Goal: Information Seeking & Learning: Compare options

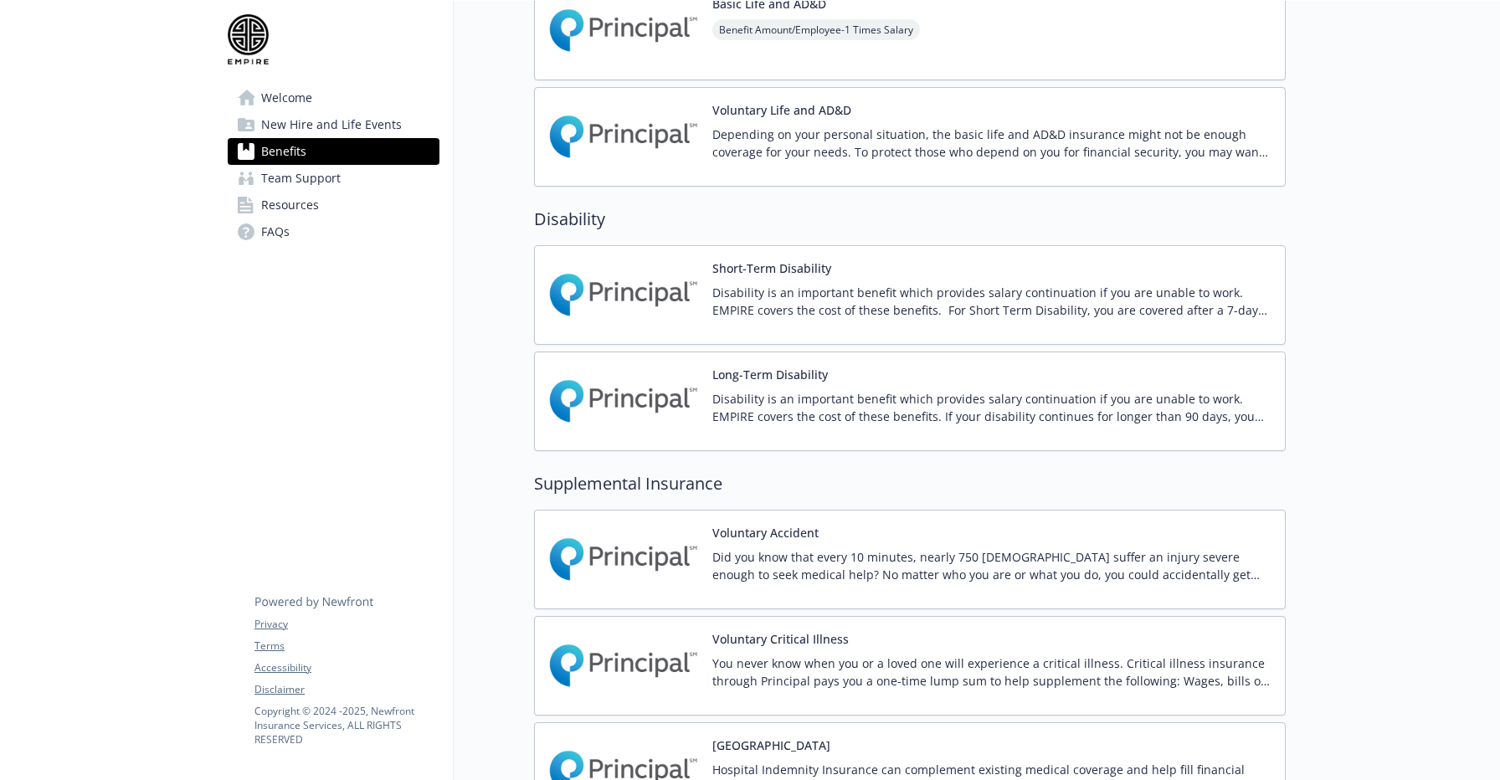
scroll to position [1423, 0]
click at [810, 417] on p "Disability is an important benefit which provides salary continuation if you ar…" at bounding box center [991, 408] width 559 height 35
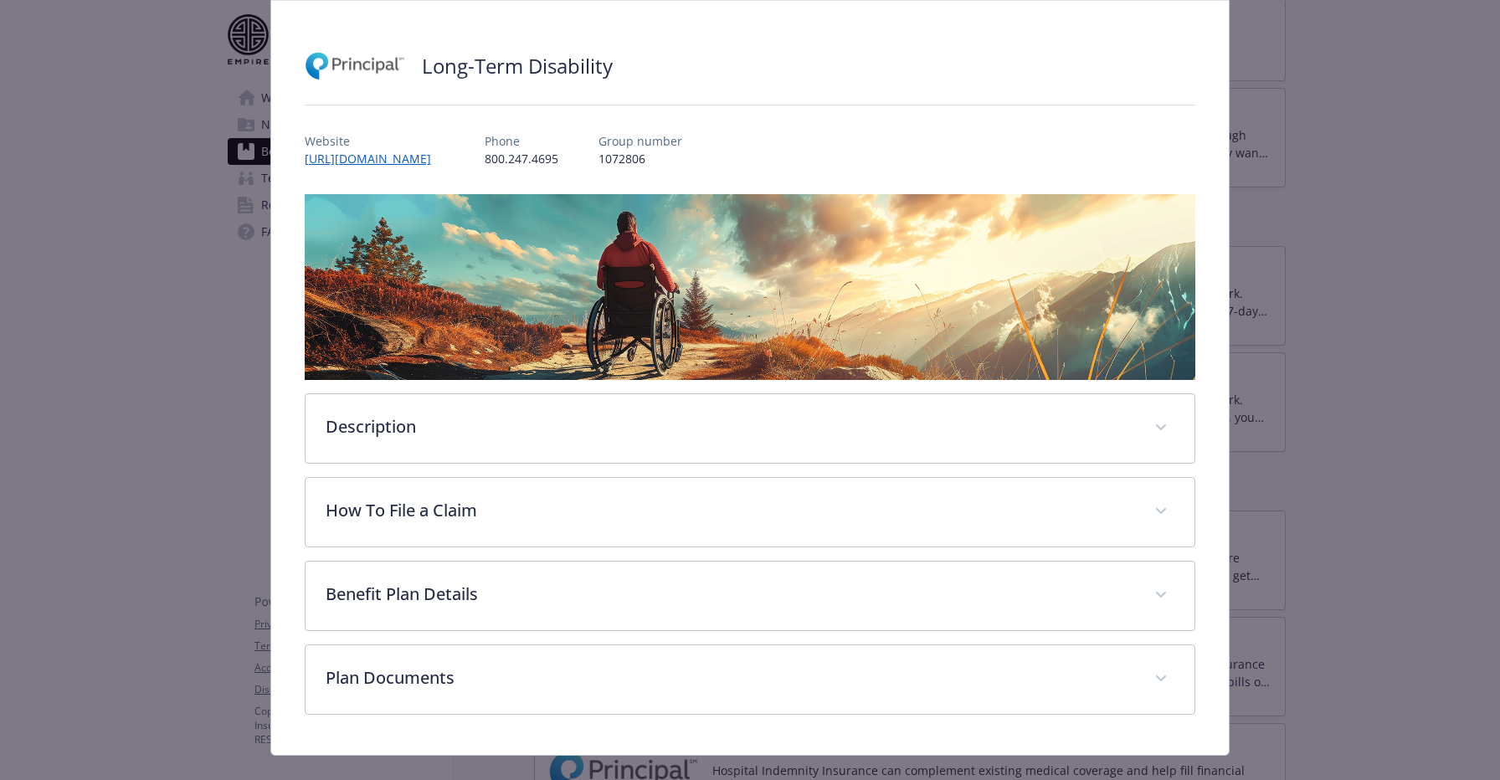
scroll to position [89, 0]
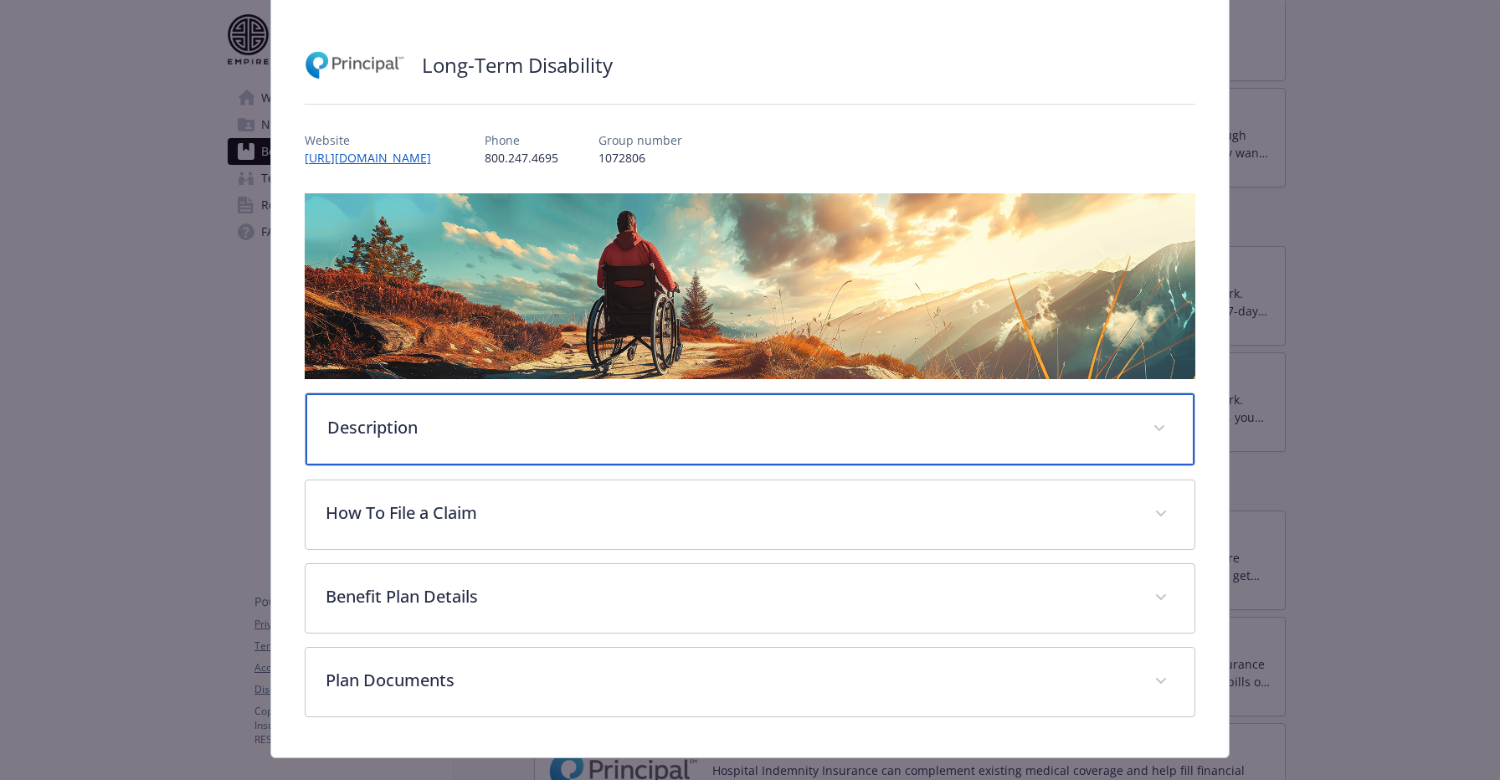
click at [623, 448] on div "Description" at bounding box center [751, 429] width 890 height 72
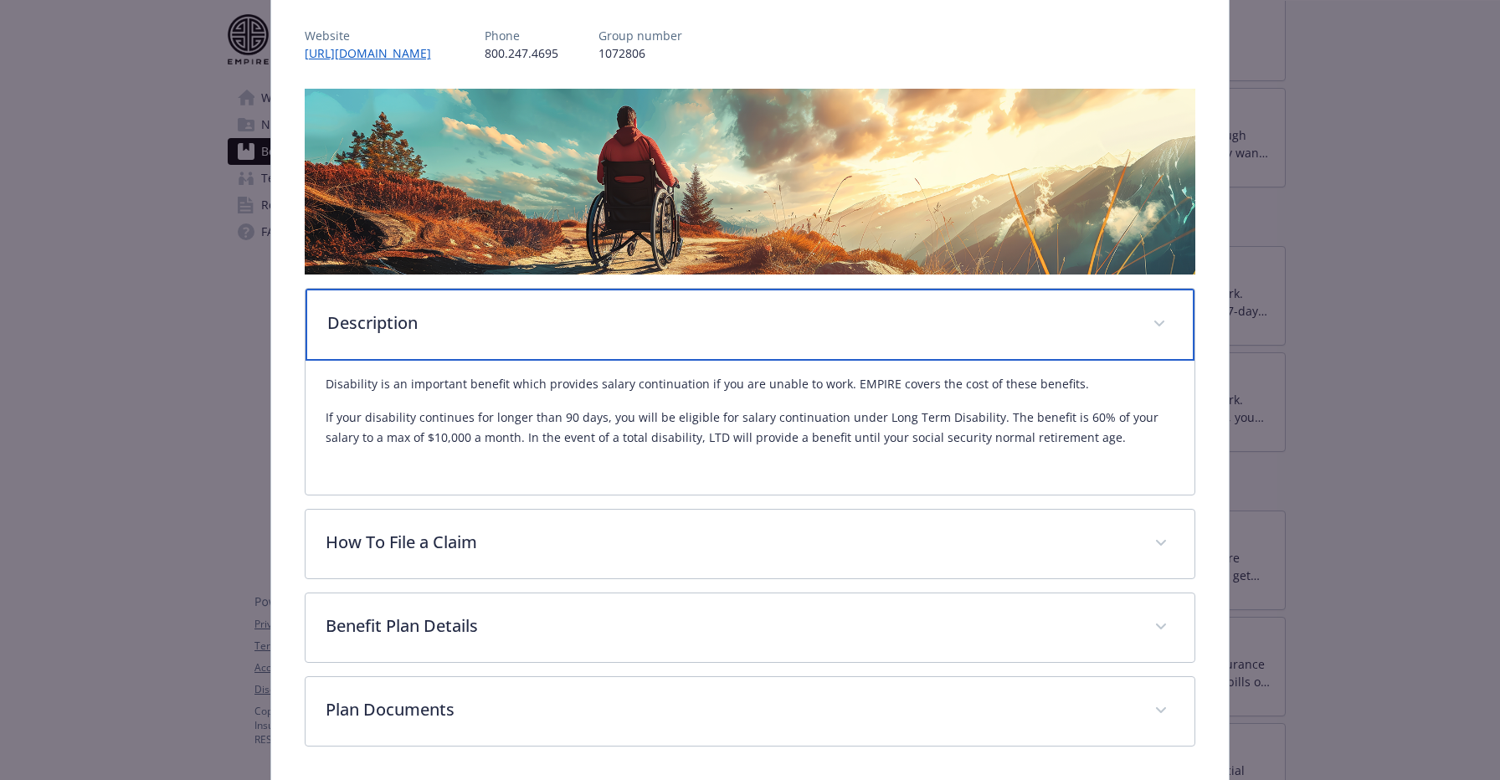
scroll to position [254, 0]
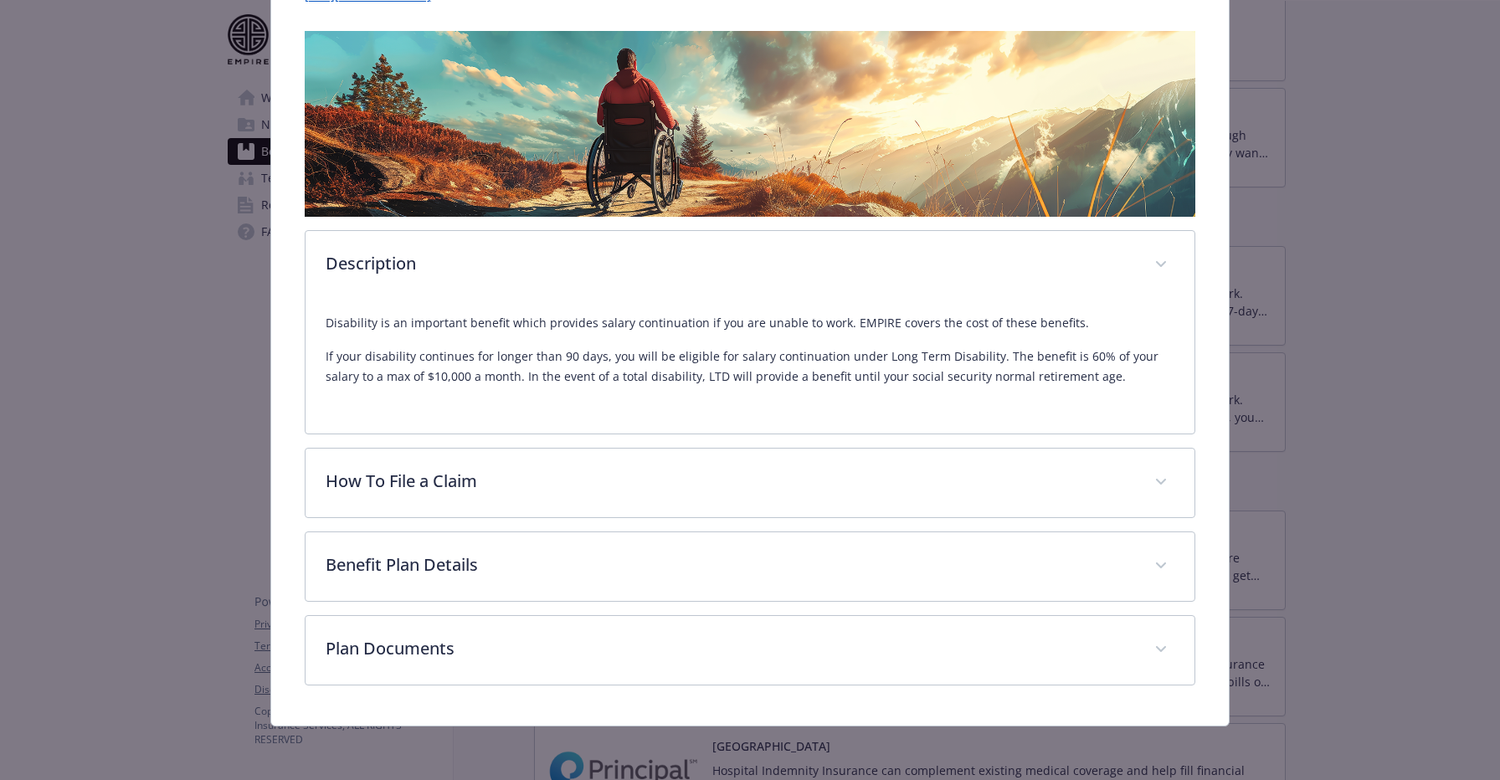
click at [0, 405] on div "Disability - Long-Term Disability - Long Term Disability (LTD) Long-Term Disabi…" at bounding box center [750, 390] width 1500 height 780
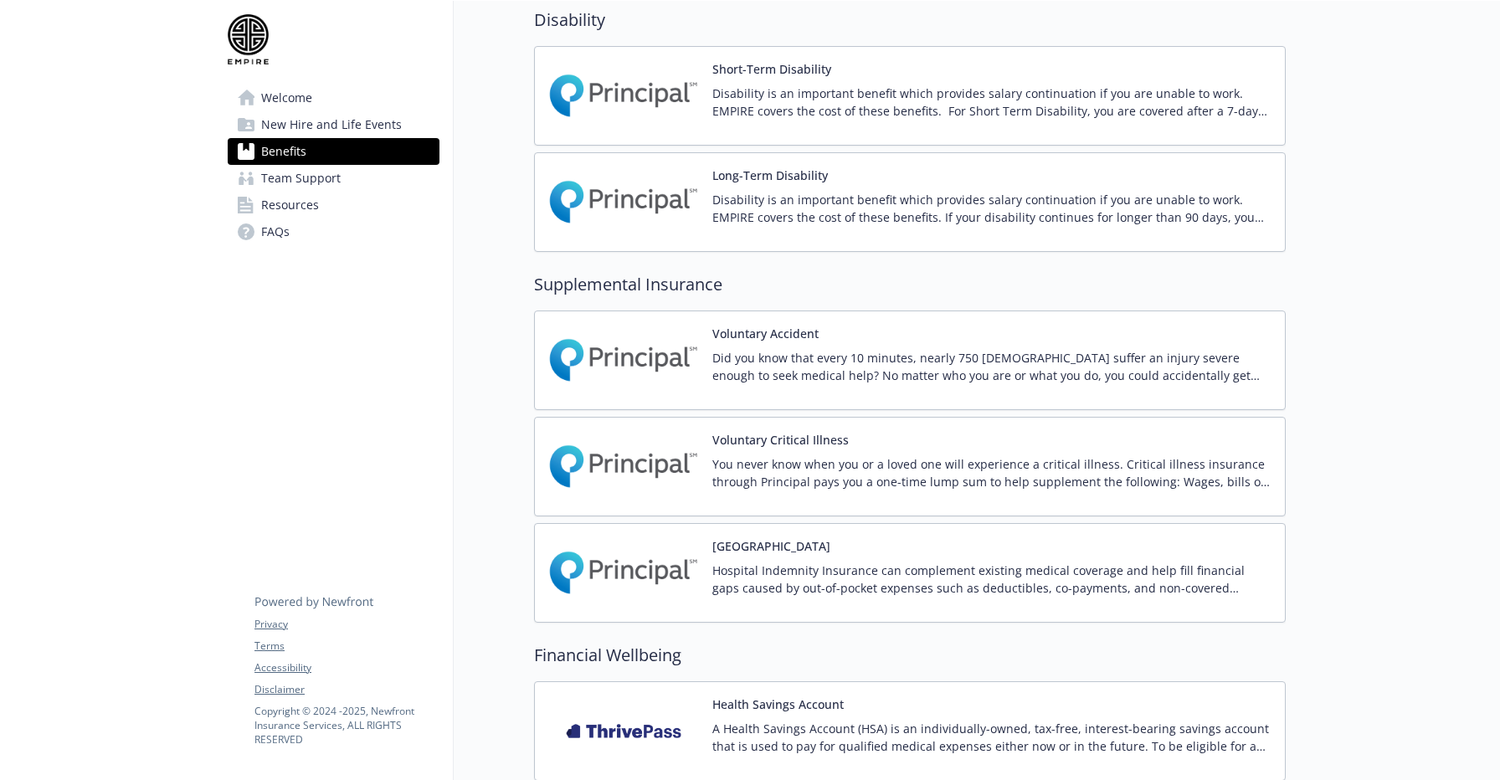
scroll to position [1631, 0]
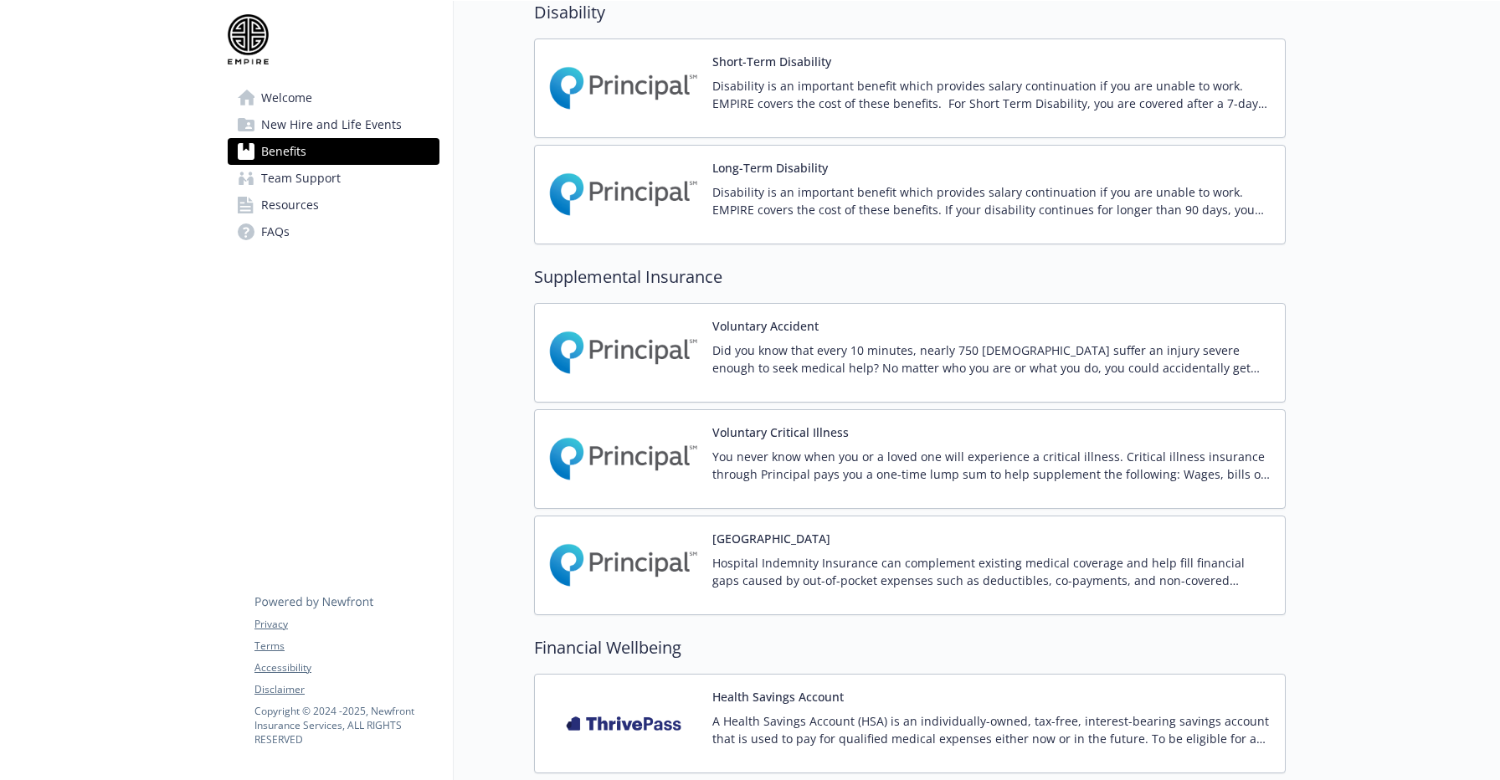
click at [648, 448] on img at bounding box center [623, 459] width 151 height 71
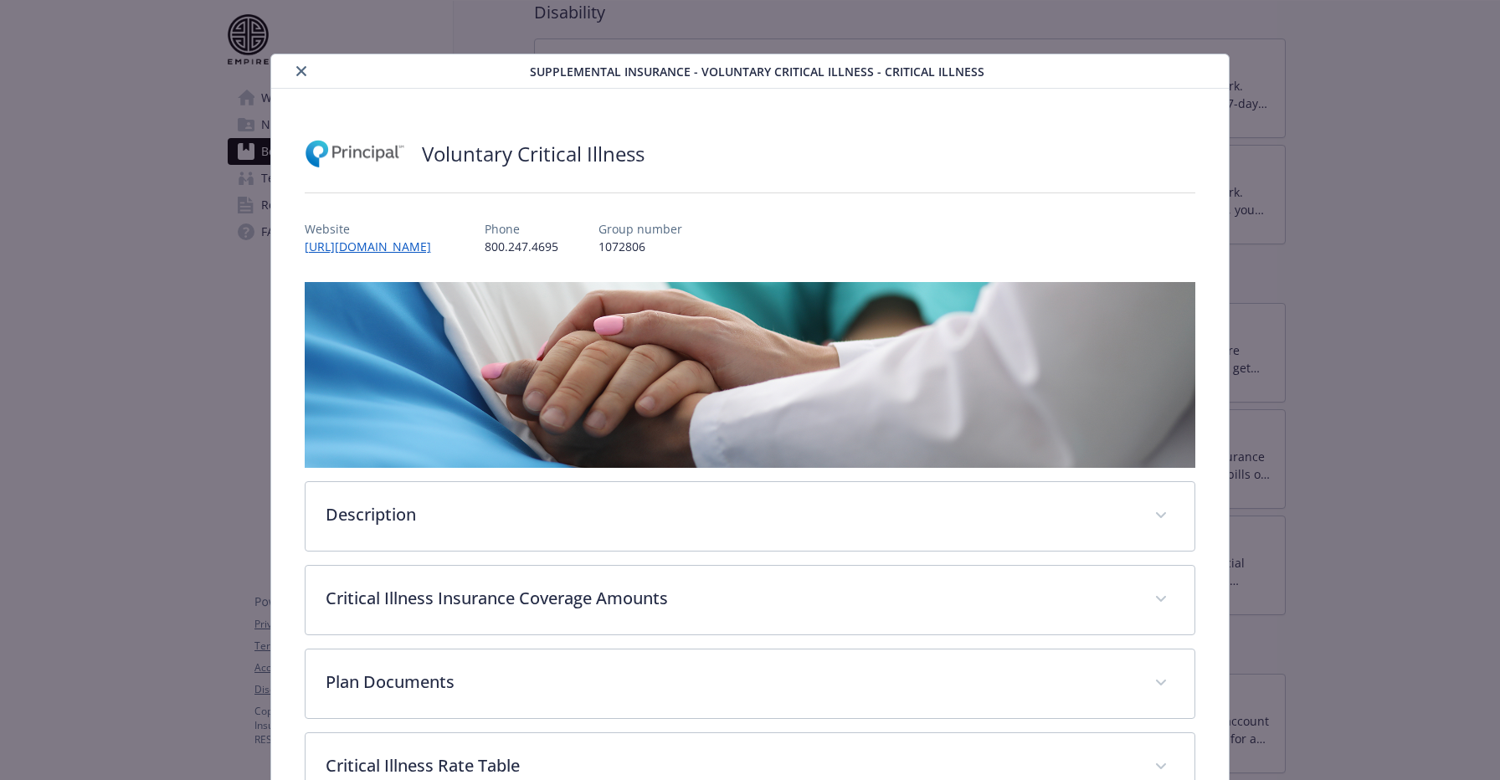
scroll to position [69, 0]
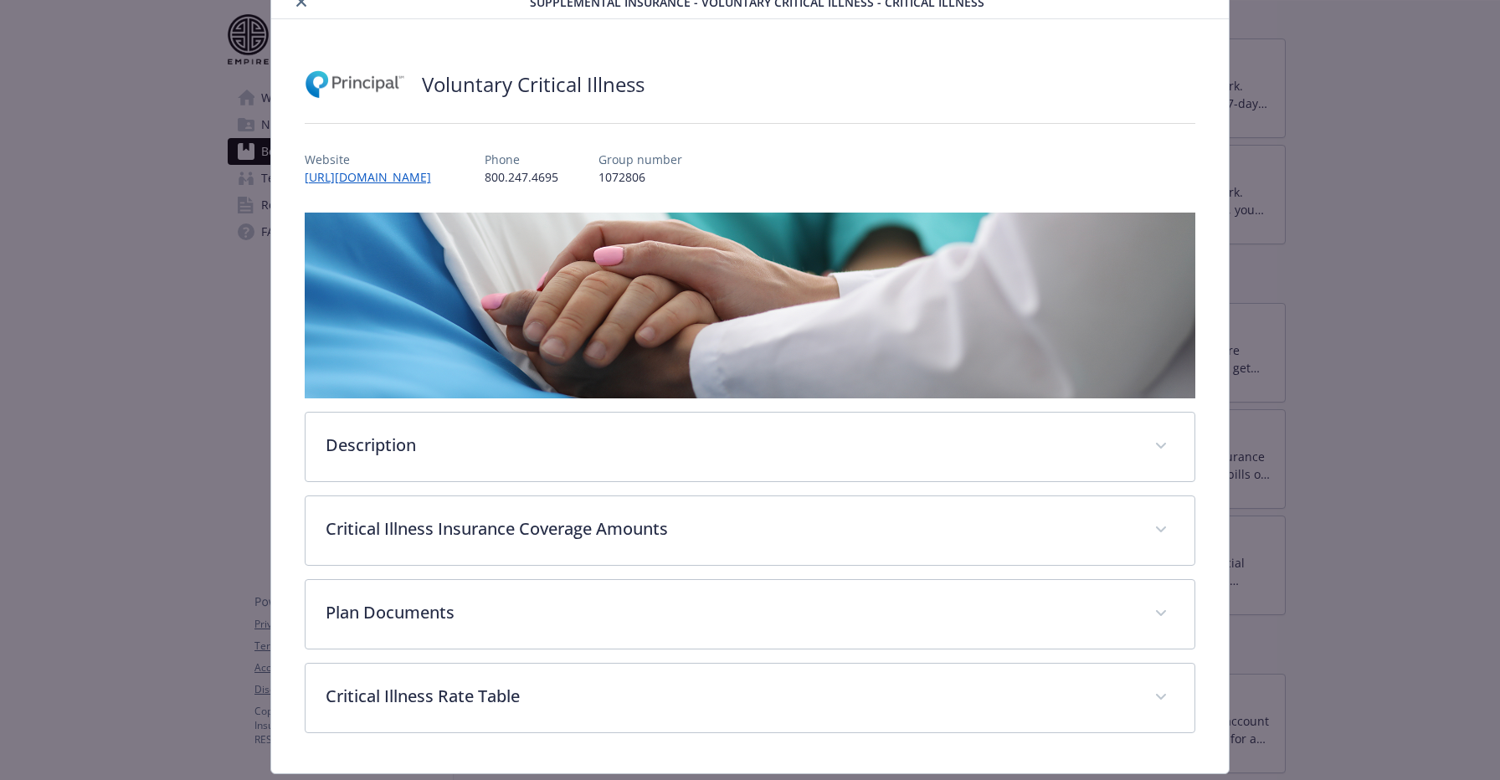
click at [633, 489] on div "Description You never know when you or a loved one will experience a critical i…" at bounding box center [751, 473] width 892 height 521
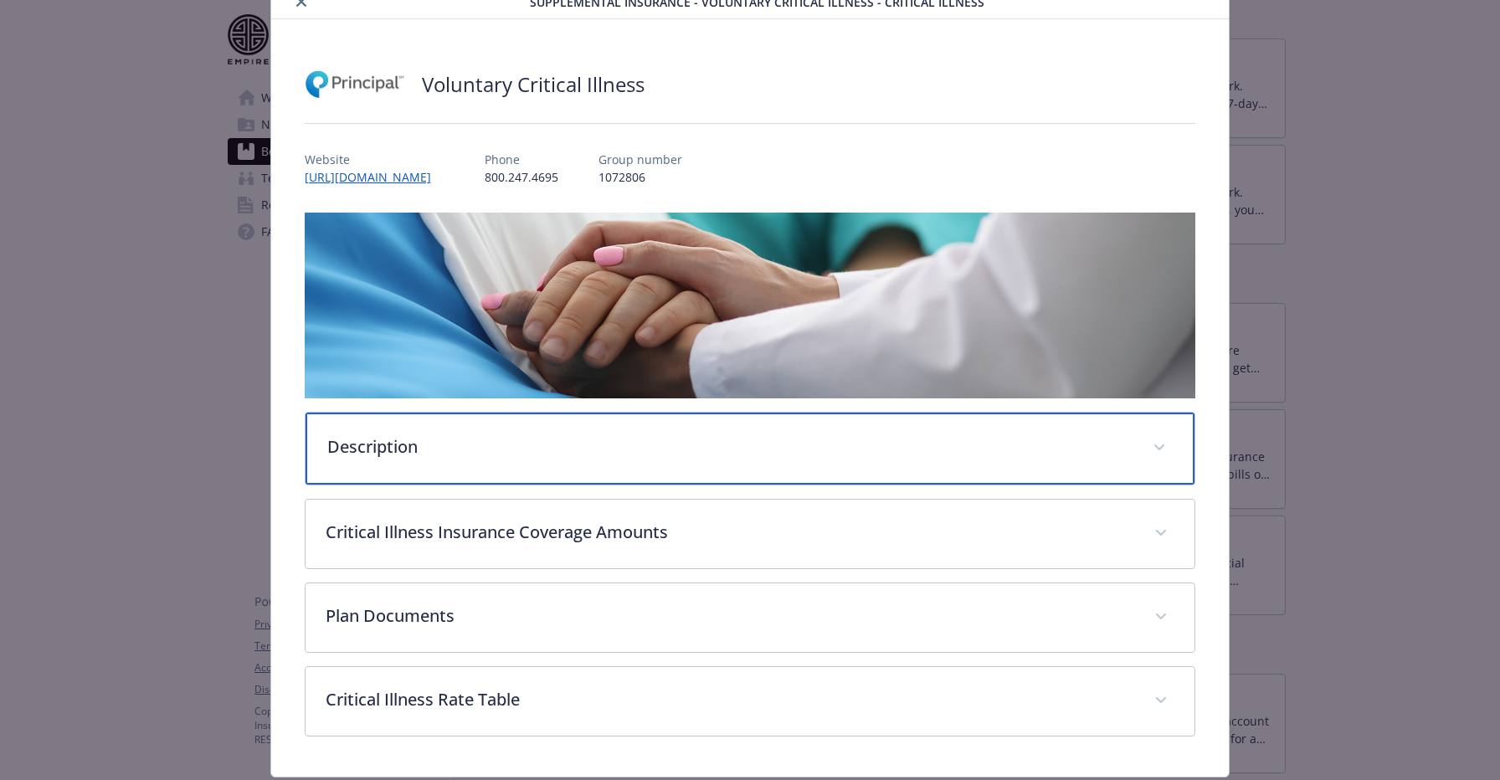
click at [636, 471] on div "Description" at bounding box center [751, 449] width 890 height 72
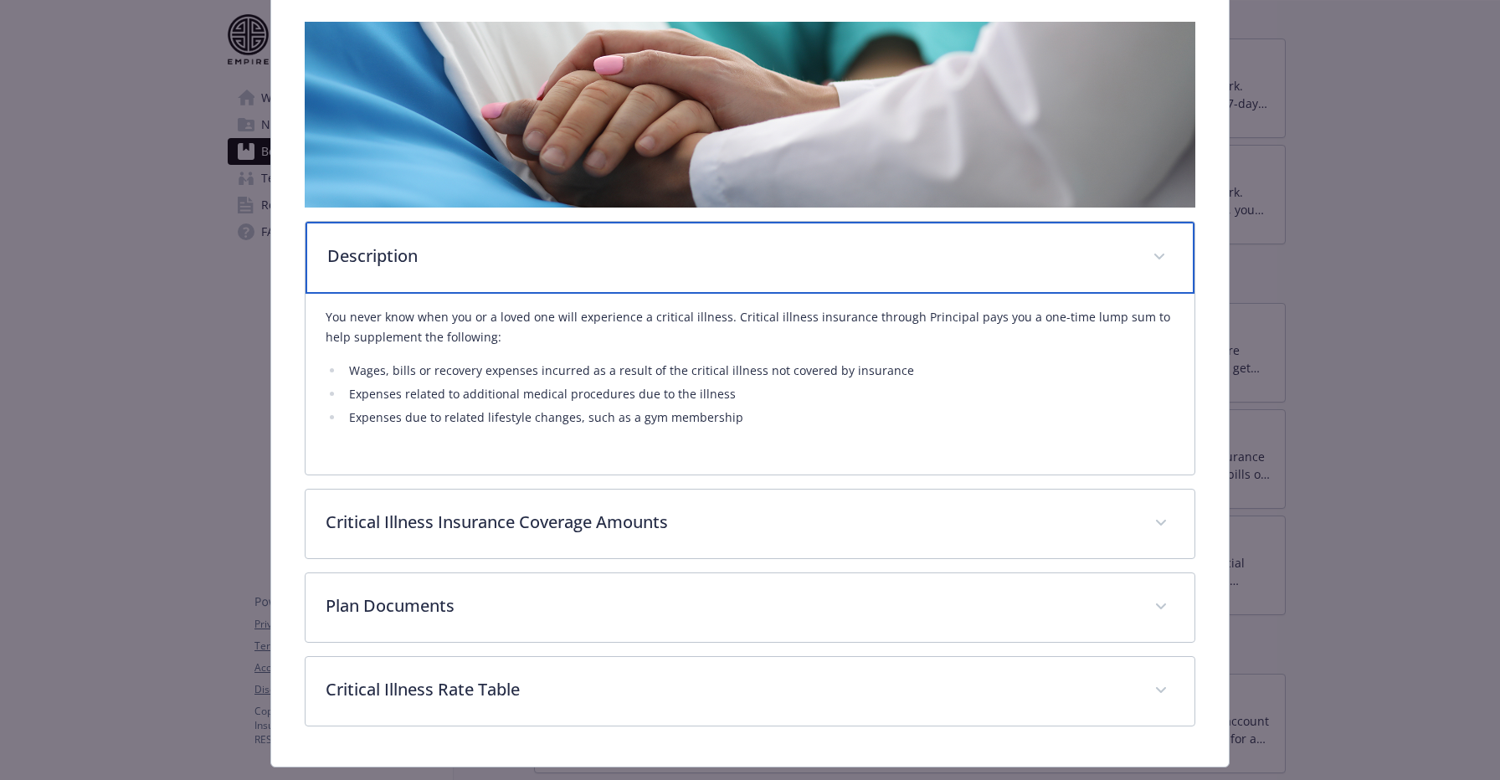
scroll to position [301, 0]
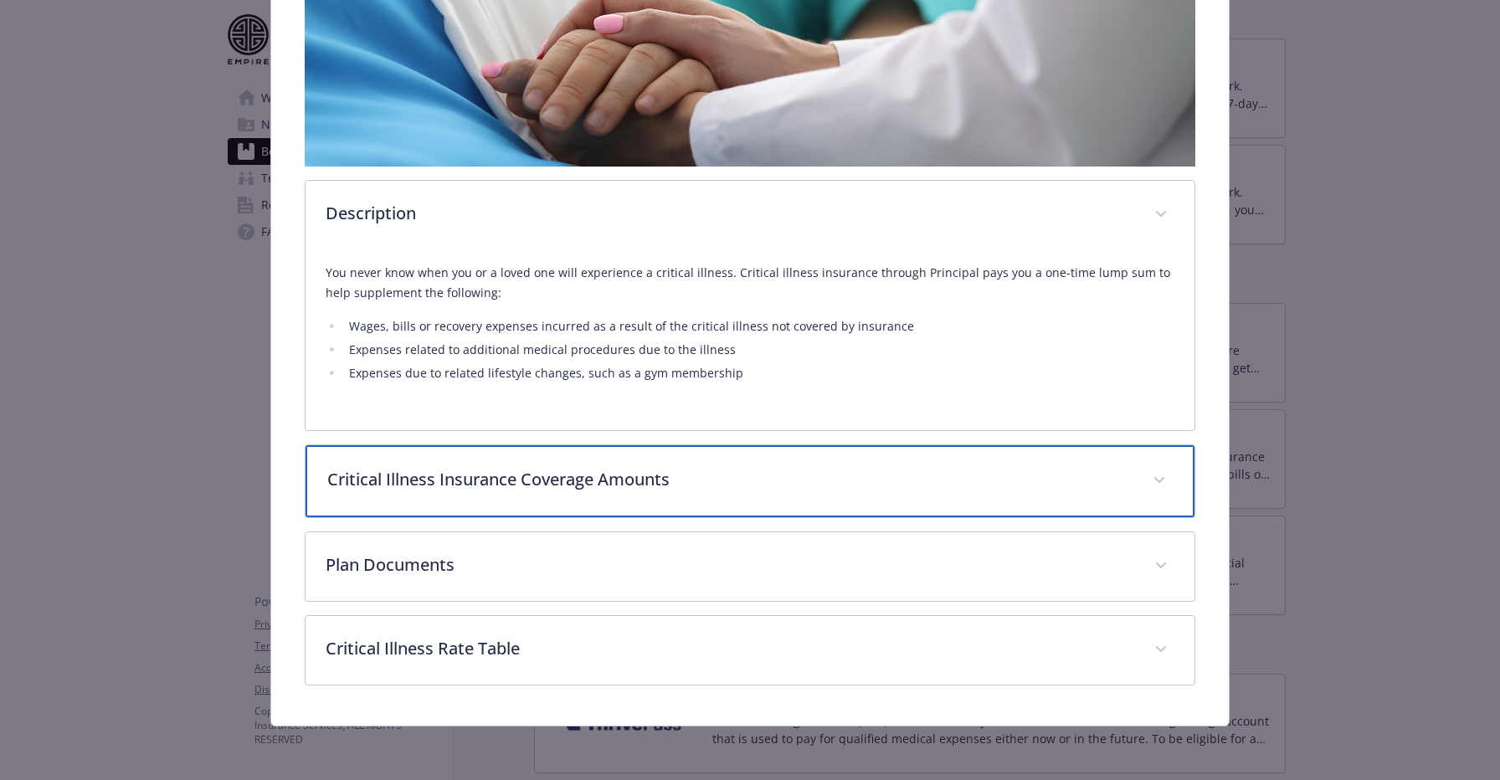
click at [703, 451] on div "Critical Illness Insurance Coverage Amounts" at bounding box center [751, 481] width 890 height 72
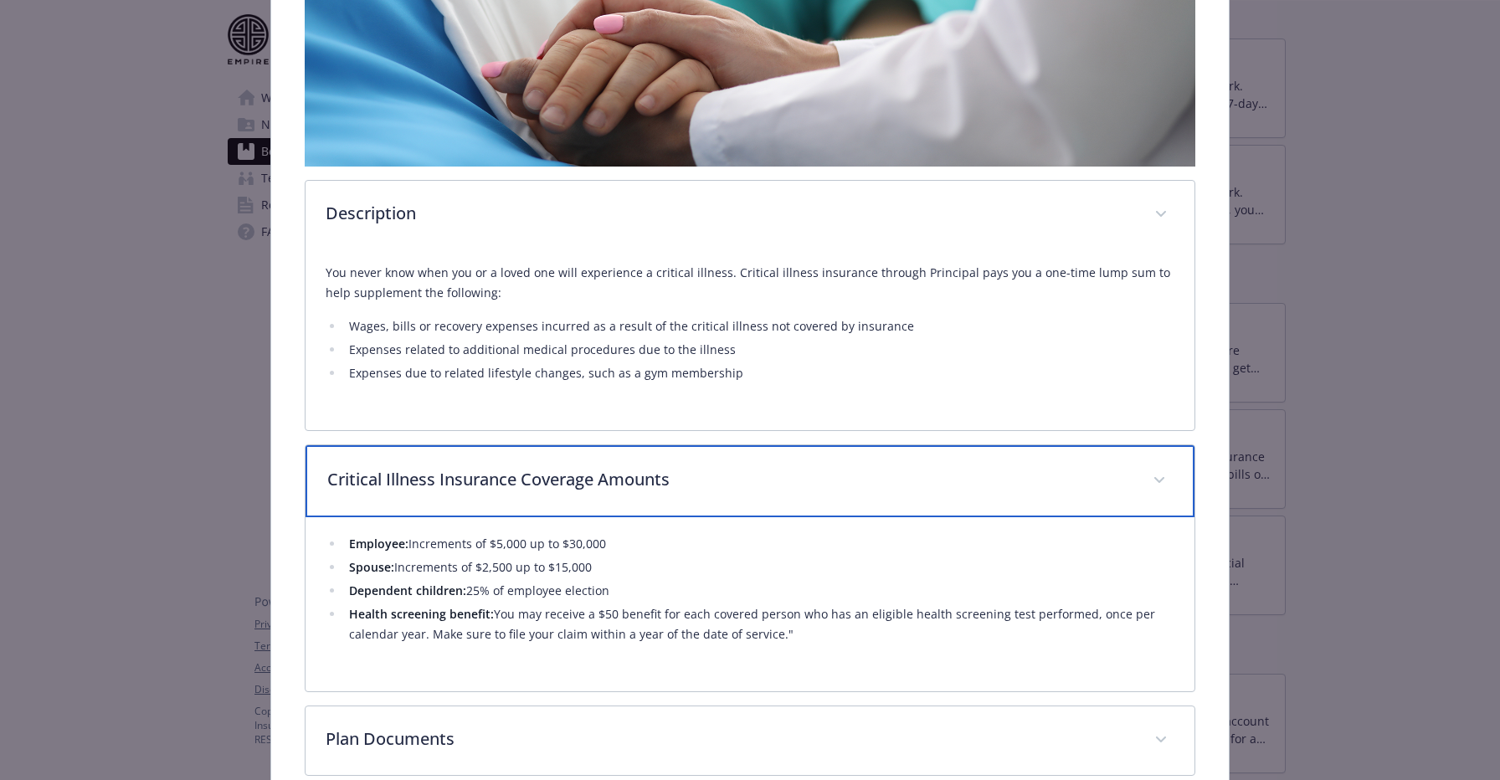
scroll to position [441, 0]
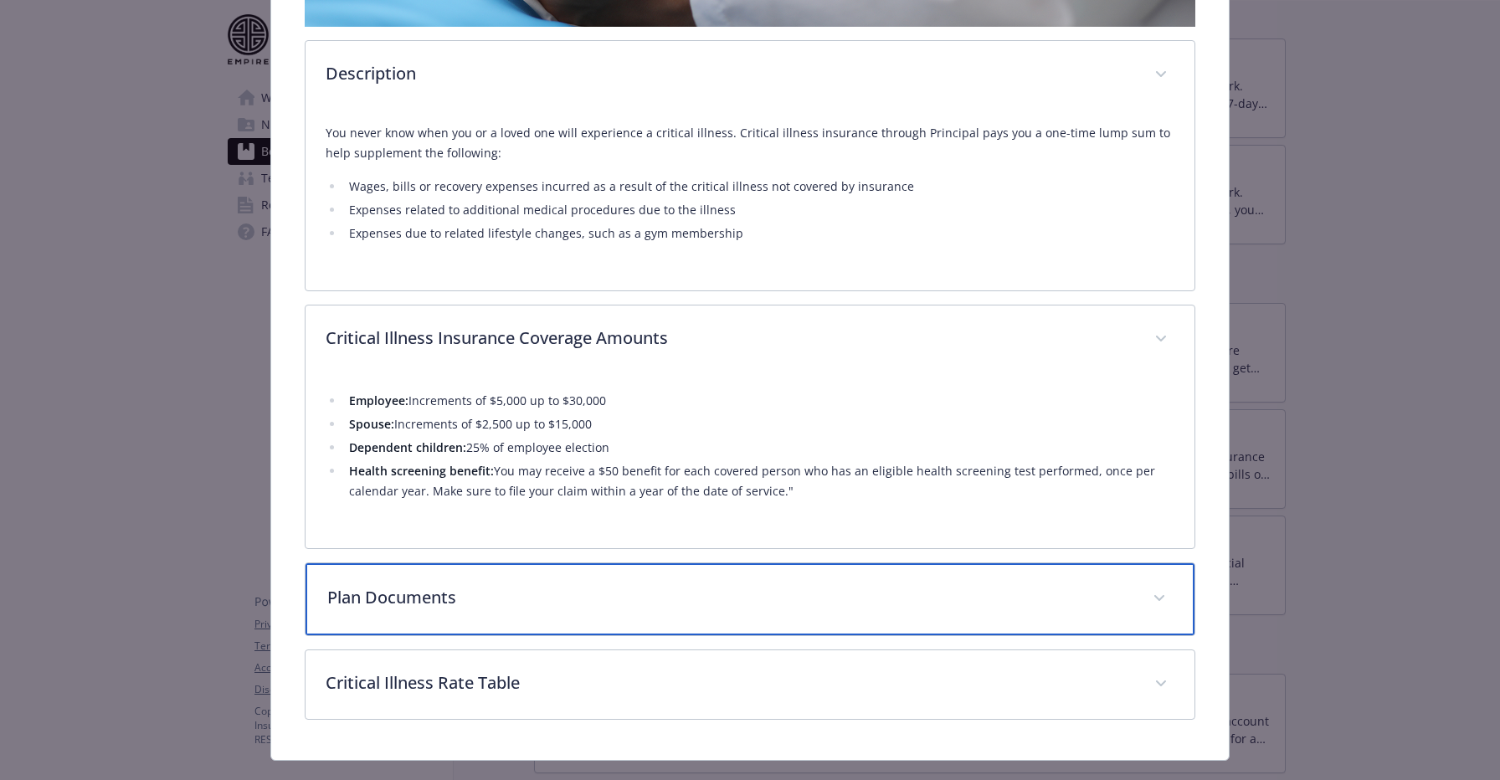
click at [575, 596] on p "Plan Documents" at bounding box center [730, 597] width 806 height 25
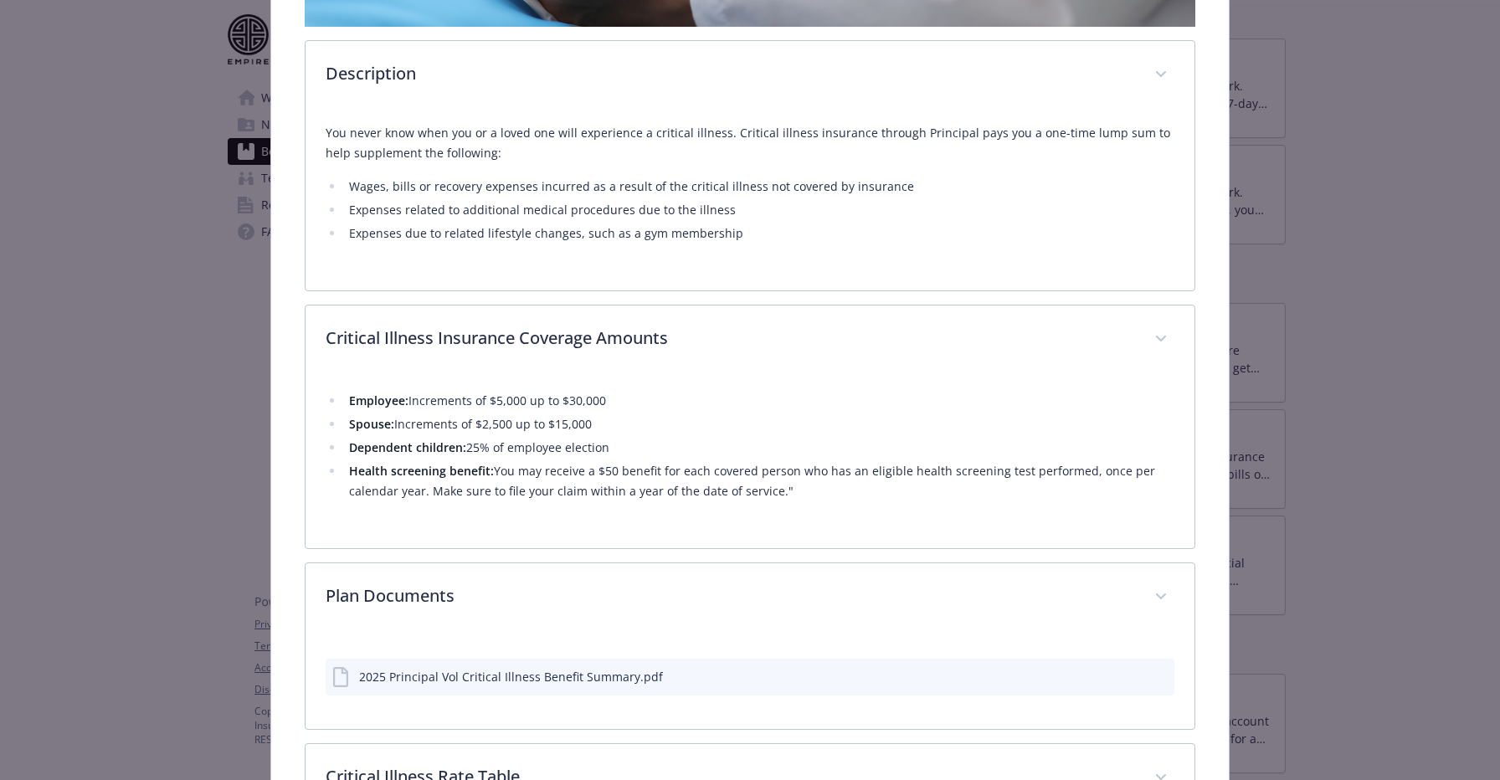
click at [568, 676] on div "2025 Principal Vol Critical Illness Benefit Summary.pdf" at bounding box center [511, 677] width 304 height 18
click at [1052, 666] on div "2025 Principal Vol Critical Illness Benefit Summary.pdf" at bounding box center [751, 677] width 850 height 37
click at [1135, 676] on icon "download file" at bounding box center [1130, 675] width 13 height 13
click at [1146, 678] on div "details for plan Supplemental Insurance - Voluntary Critical Illness - Critical…" at bounding box center [1147, 677] width 42 height 18
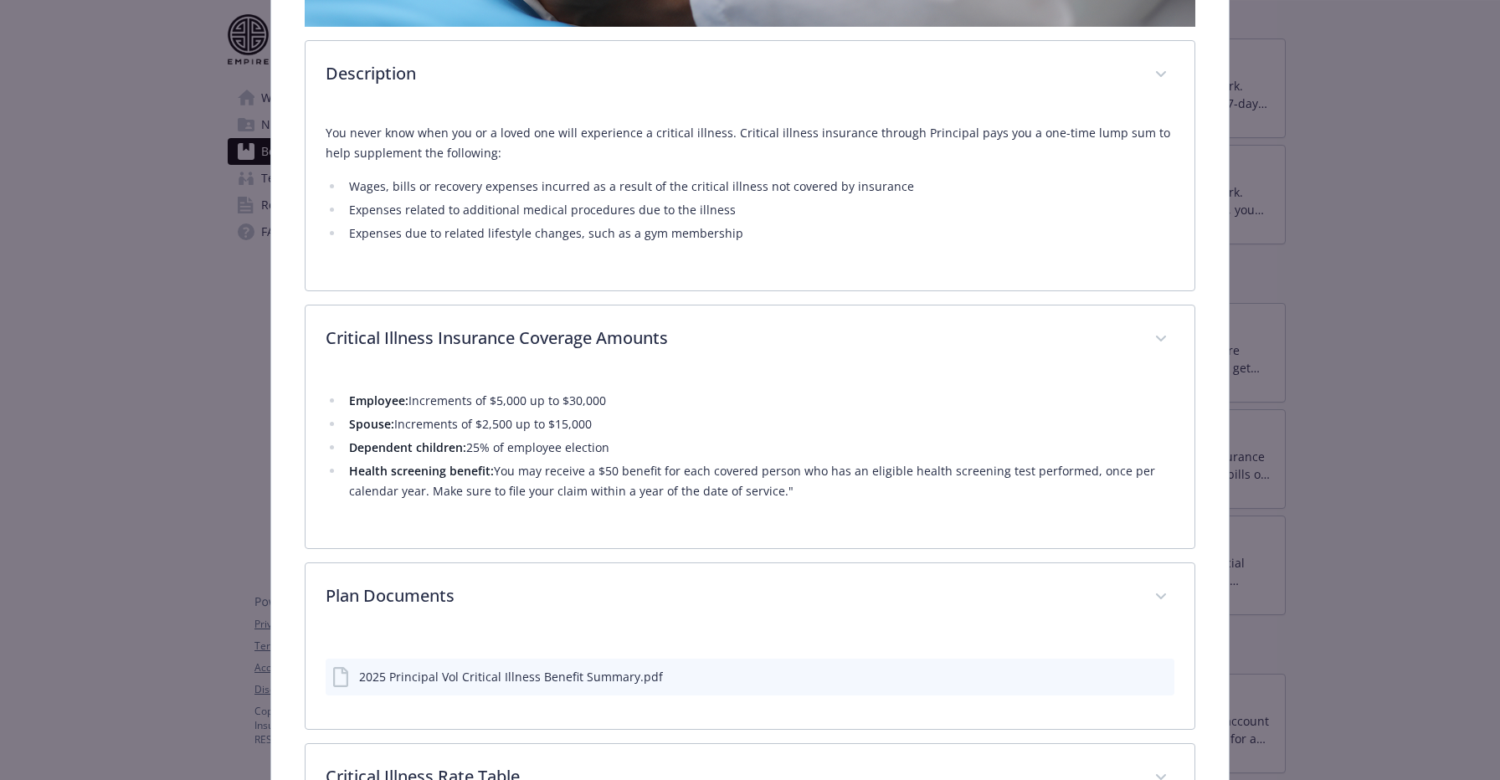
click at [1158, 676] on icon "preview file" at bounding box center [1158, 676] width 15 height 12
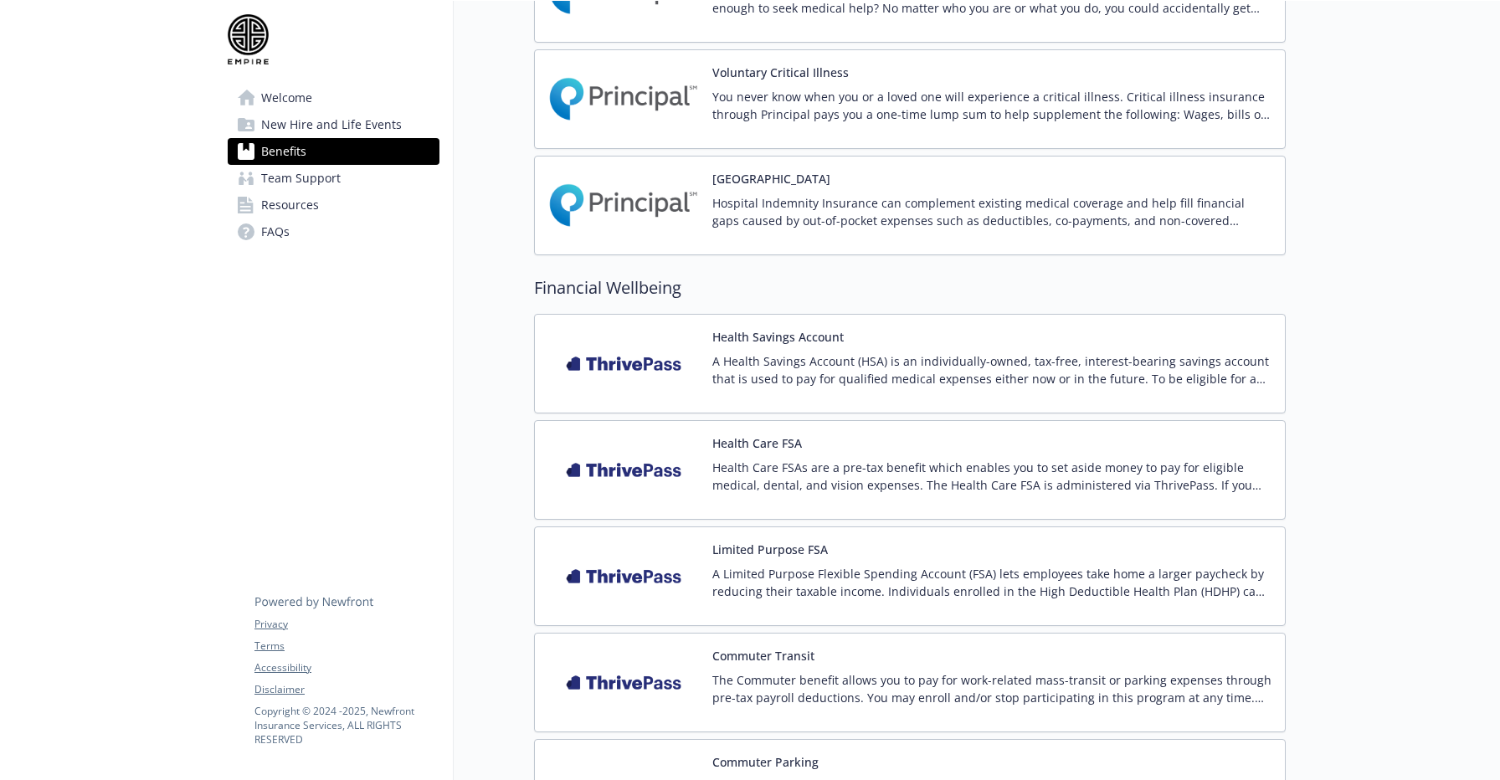
scroll to position [1995, 0]
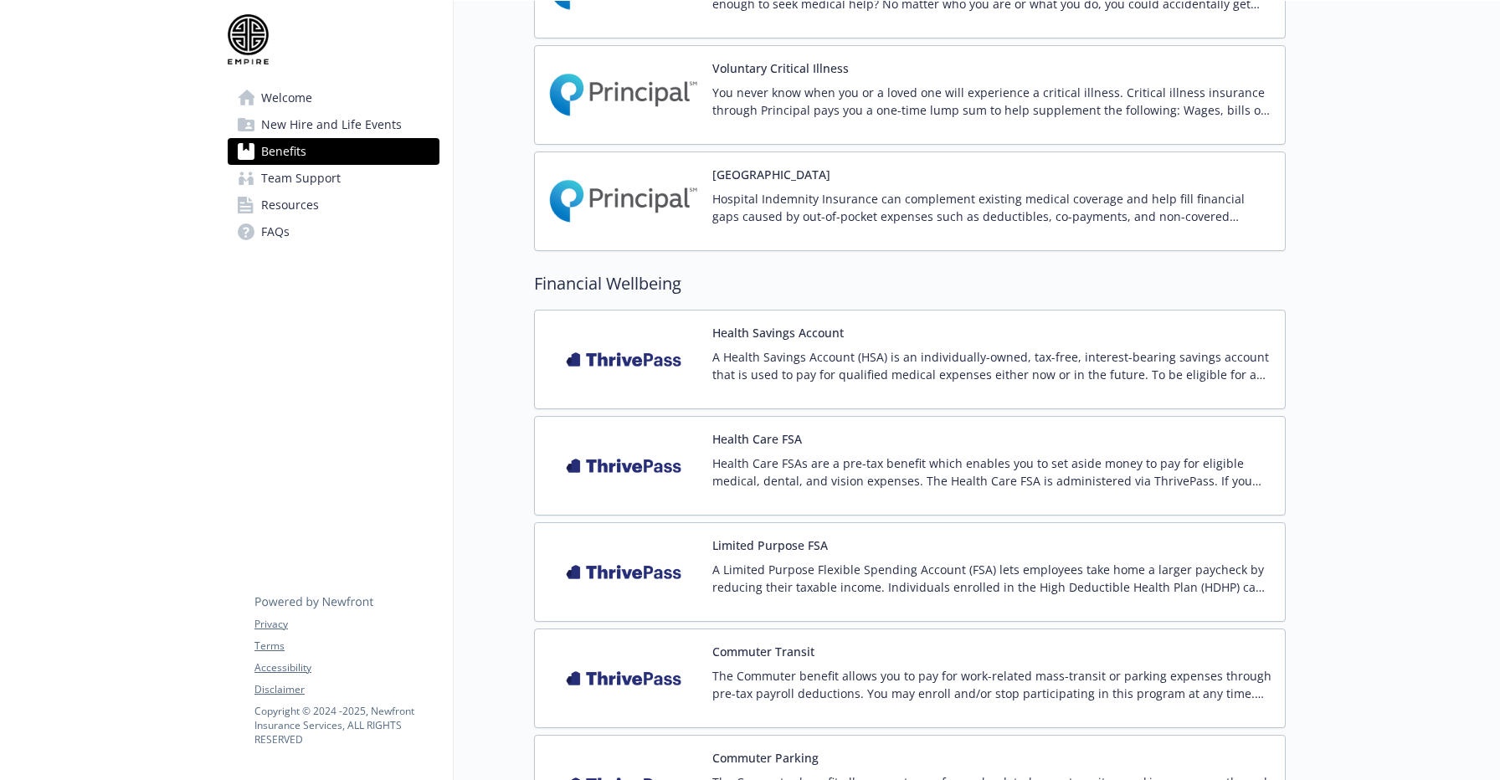
click at [746, 385] on div "A Health Savings Account (HSA) is an individually-owned, tax-free, interest-bea…" at bounding box center [991, 371] width 559 height 47
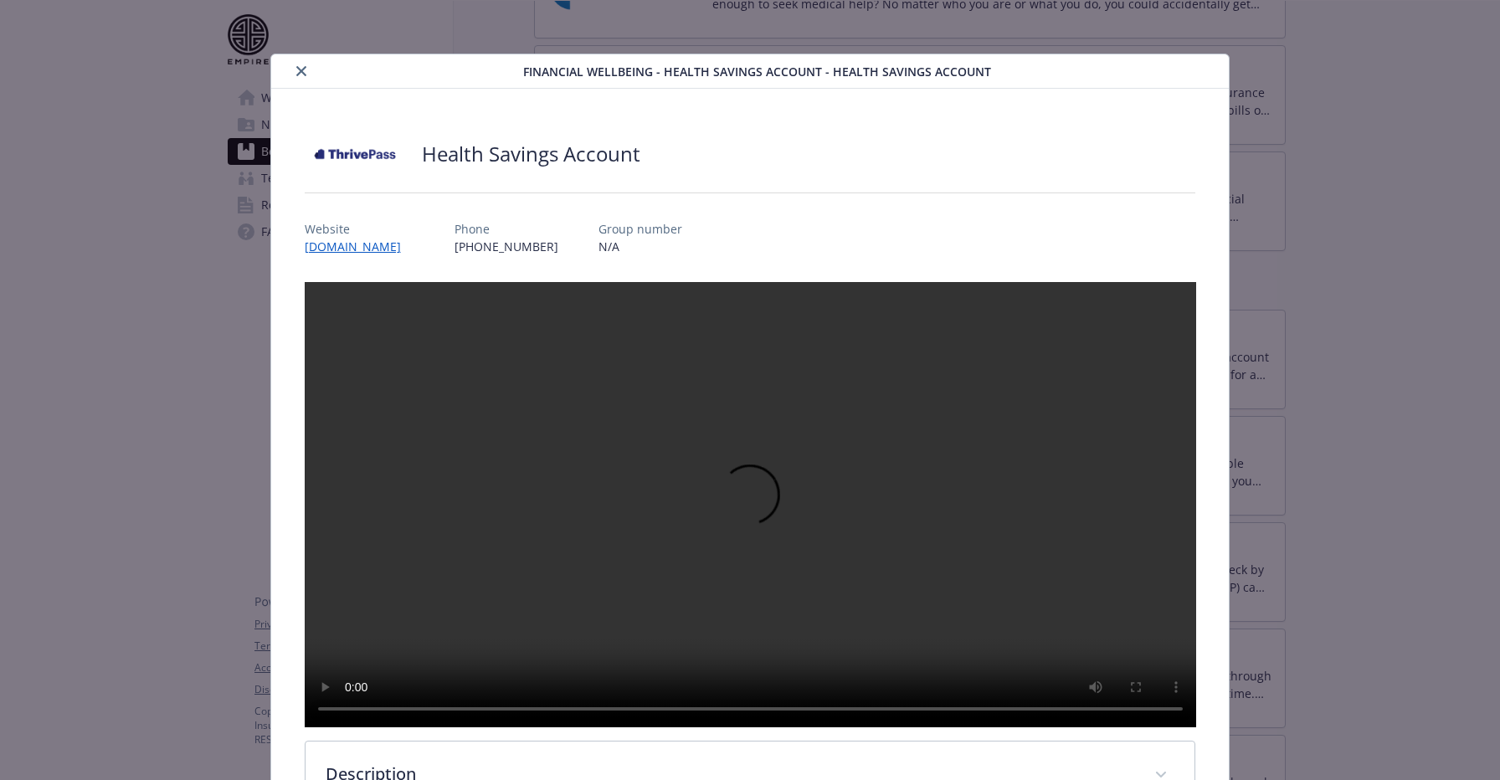
click at [303, 66] on icon "close" at bounding box center [301, 71] width 10 height 10
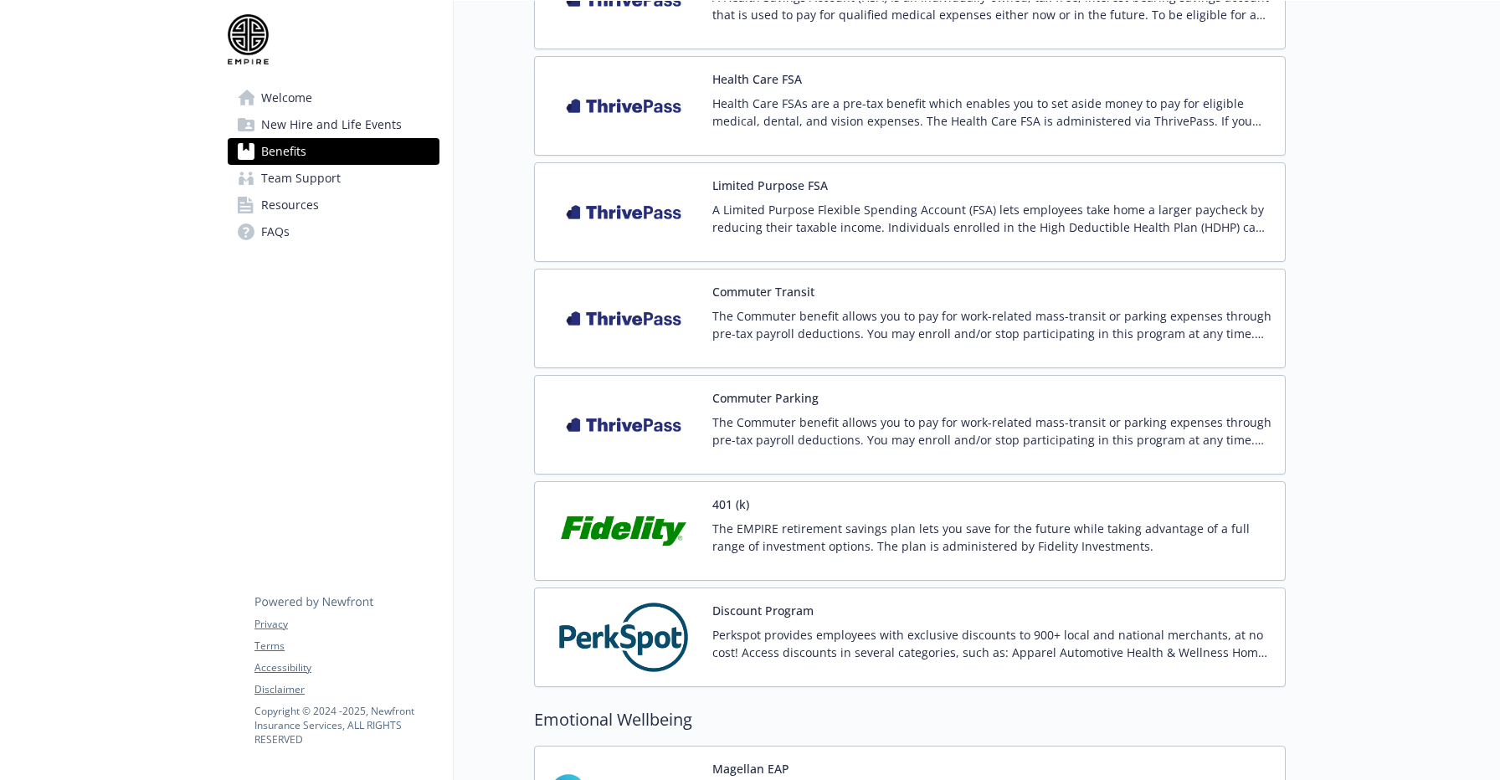
scroll to position [2387, 0]
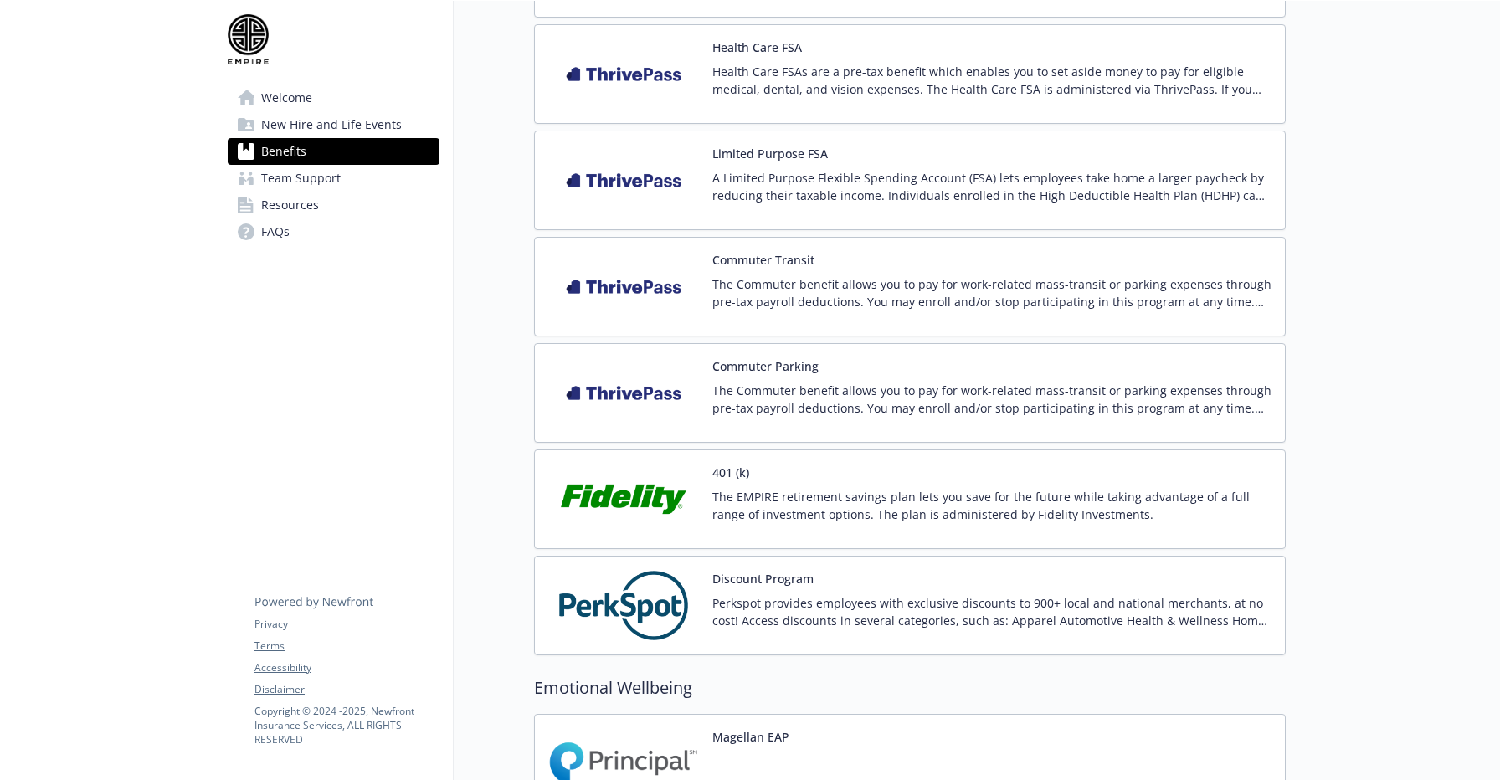
click at [715, 501] on p "The EMPIRE retirement savings plan lets you save for the future while taking ad…" at bounding box center [991, 505] width 559 height 35
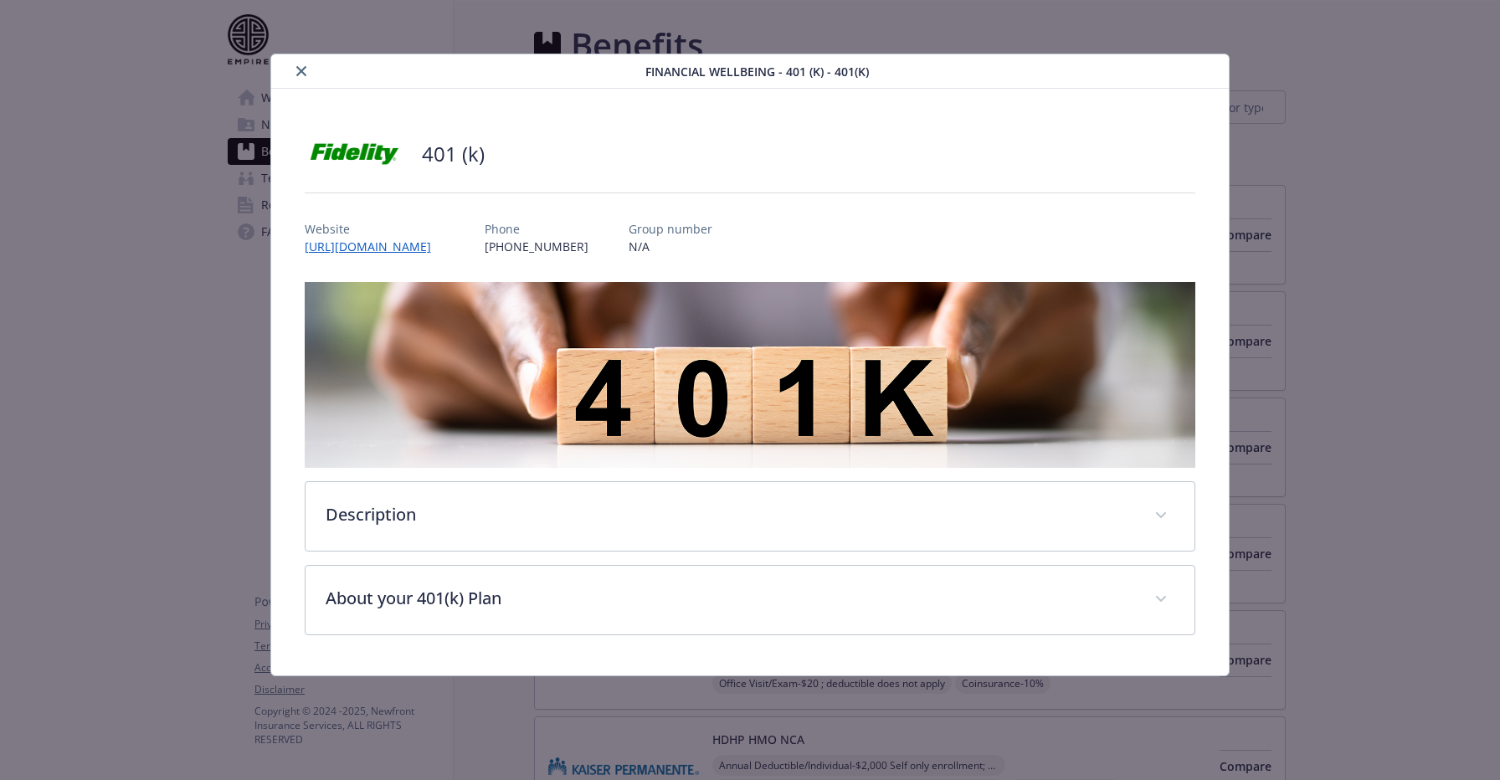
scroll to position [2387, 0]
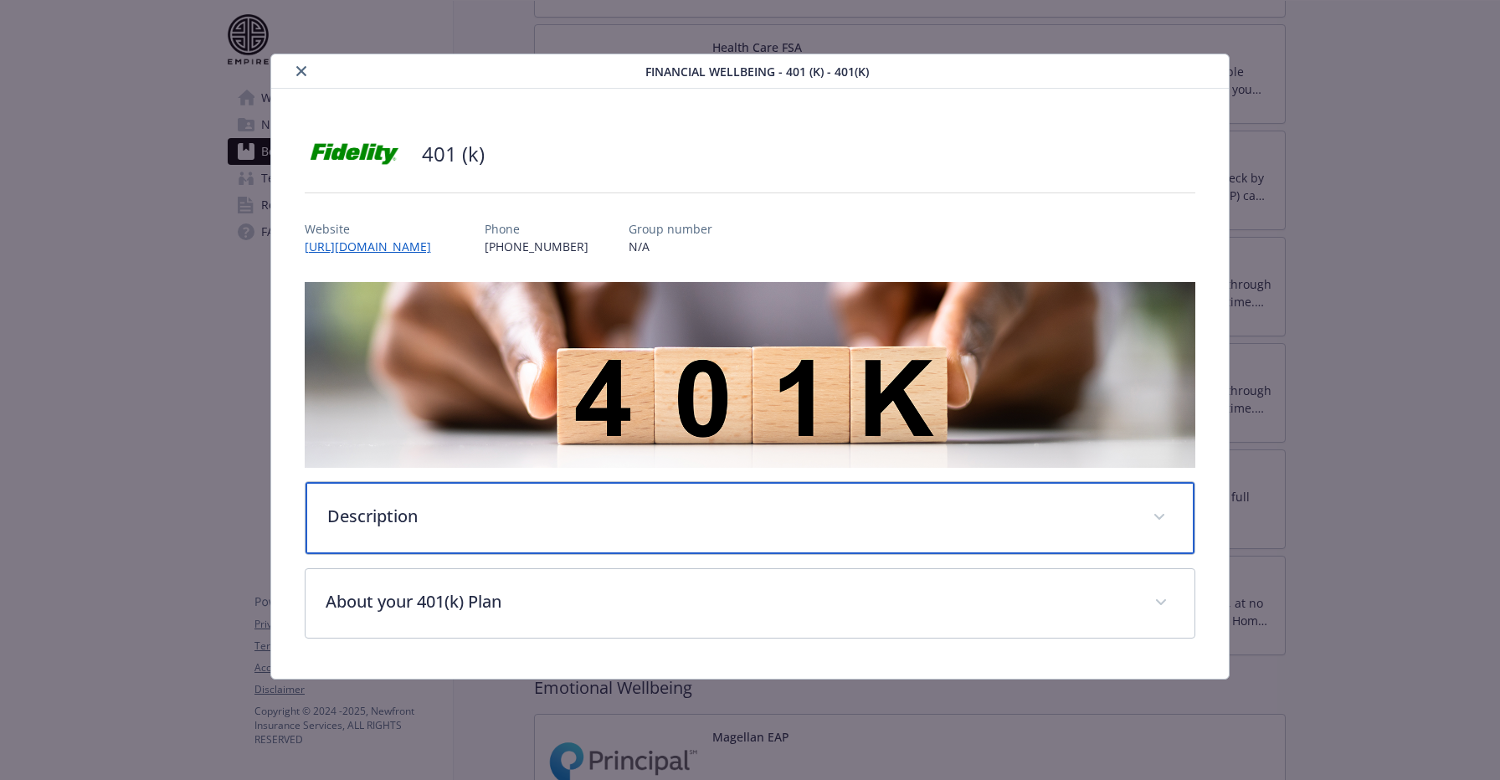
click at [715, 501] on div "Description" at bounding box center [751, 518] width 890 height 72
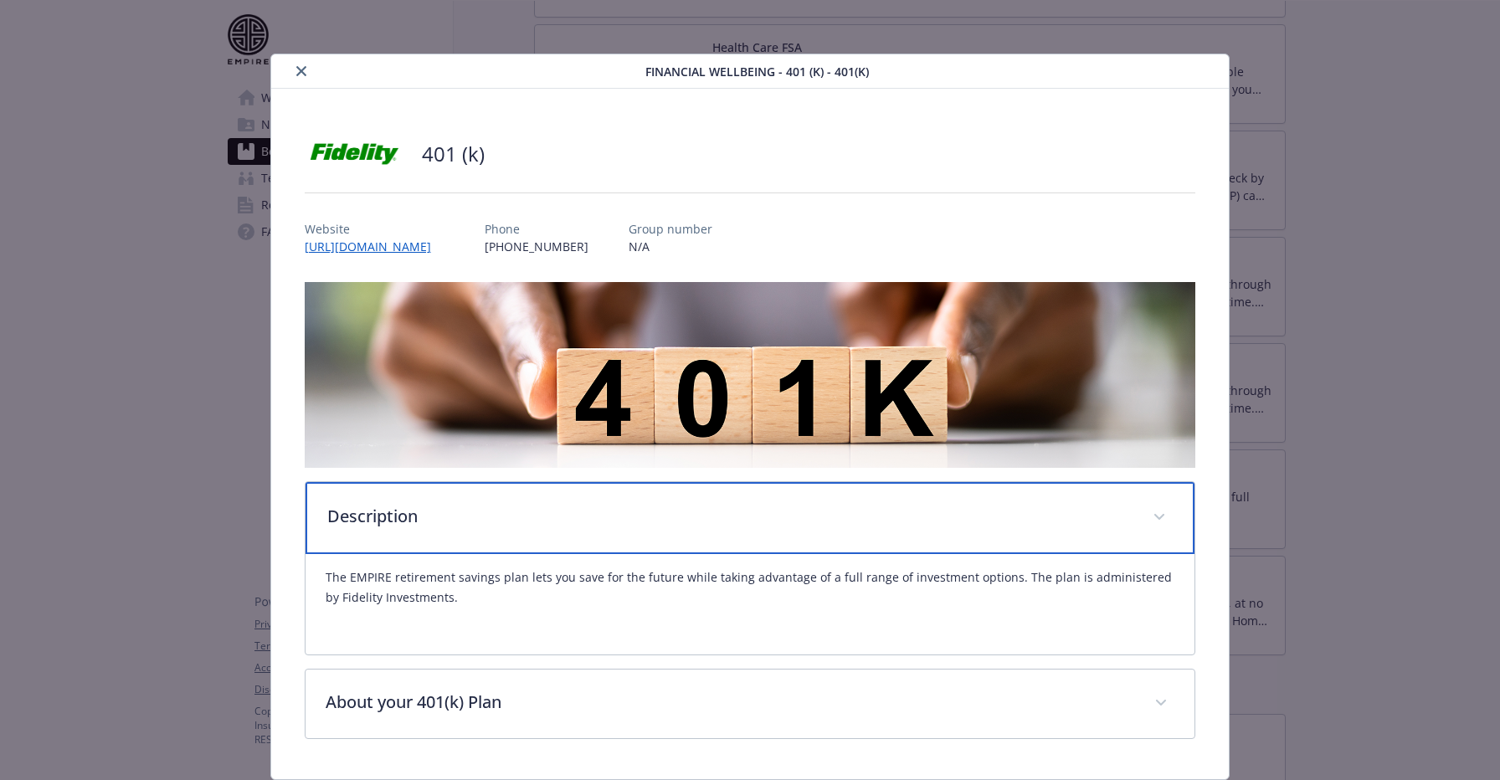
scroll to position [54, 0]
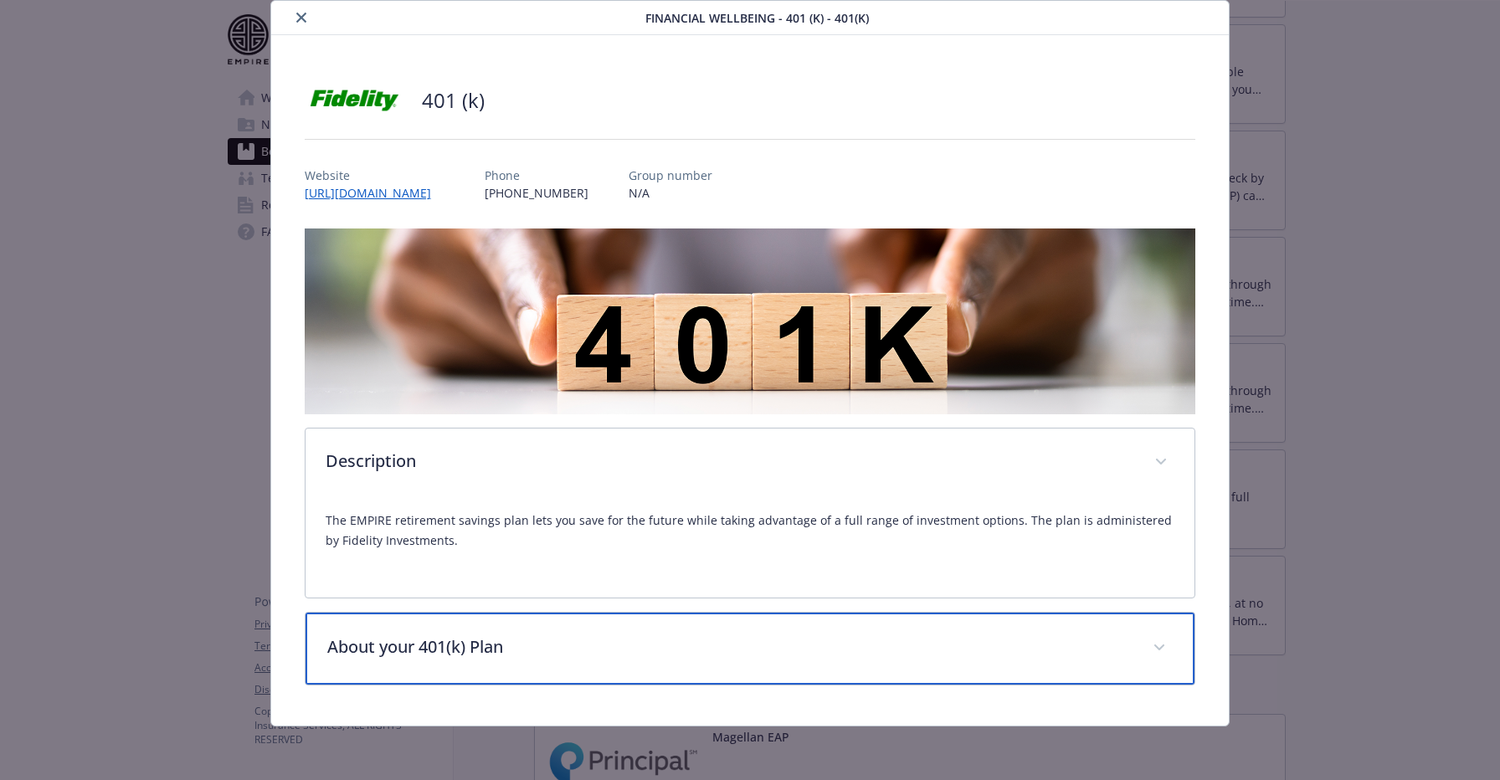
click at [688, 645] on p "About your 401(k) Plan" at bounding box center [730, 647] width 806 height 25
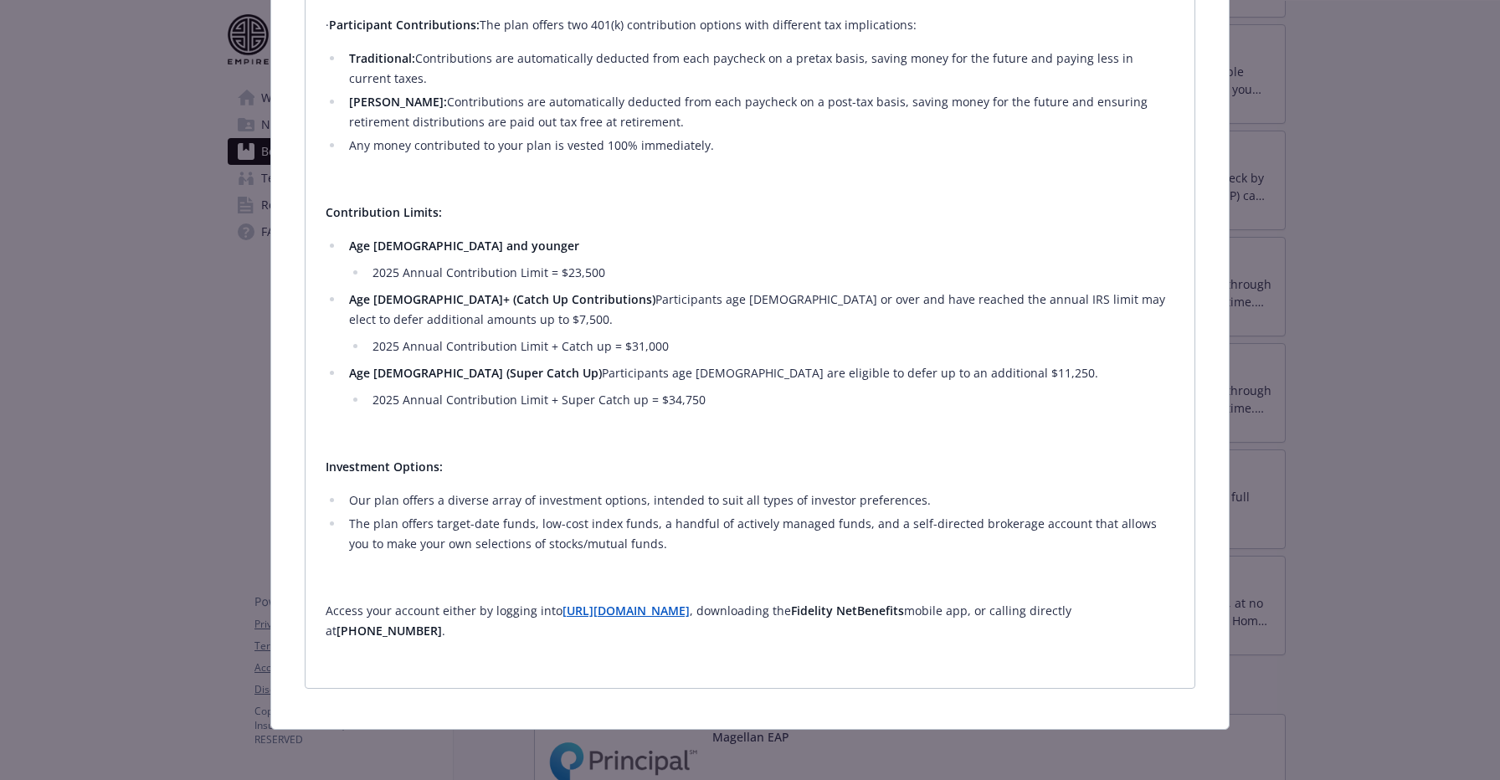
scroll to position [918, 0]
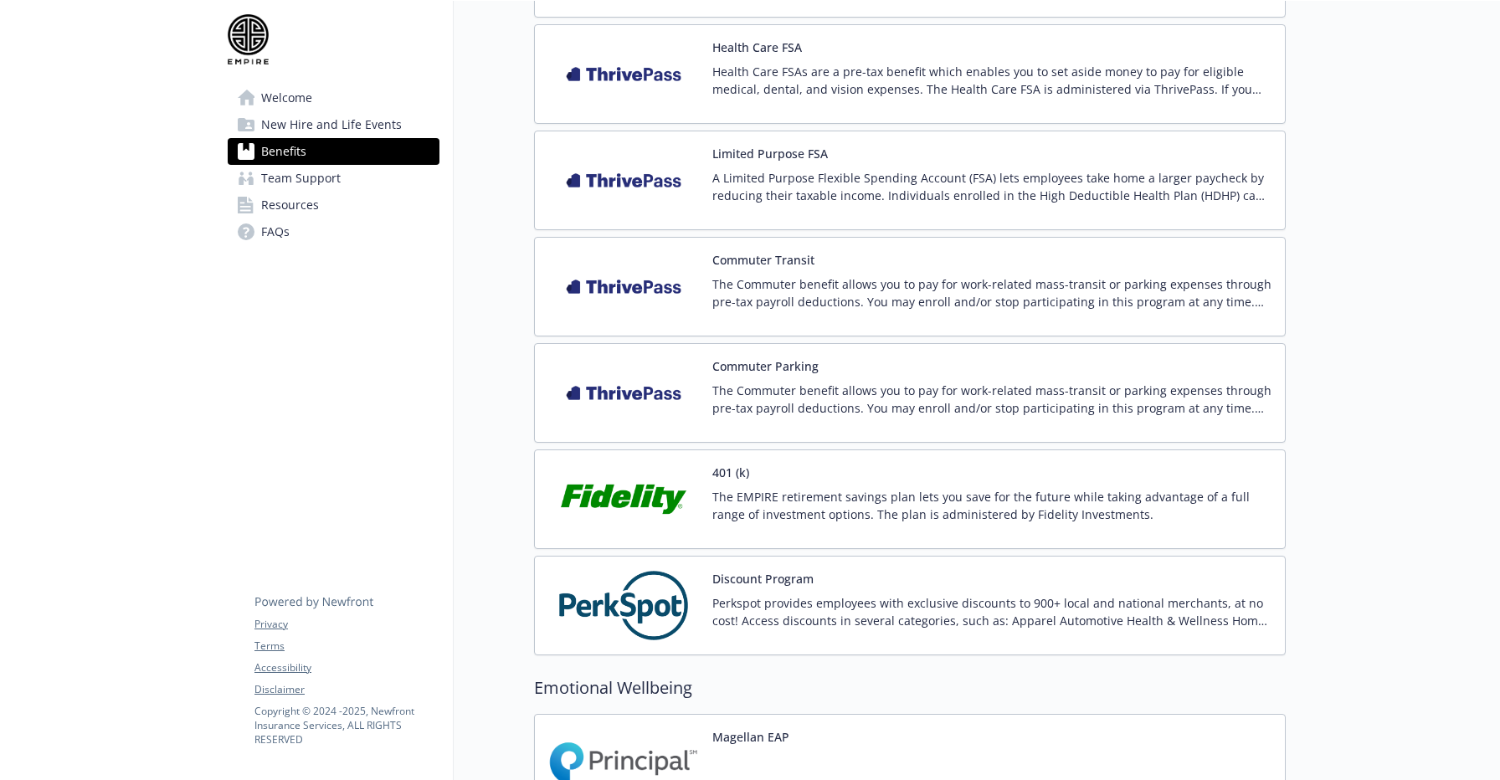
scroll to position [2699, 0]
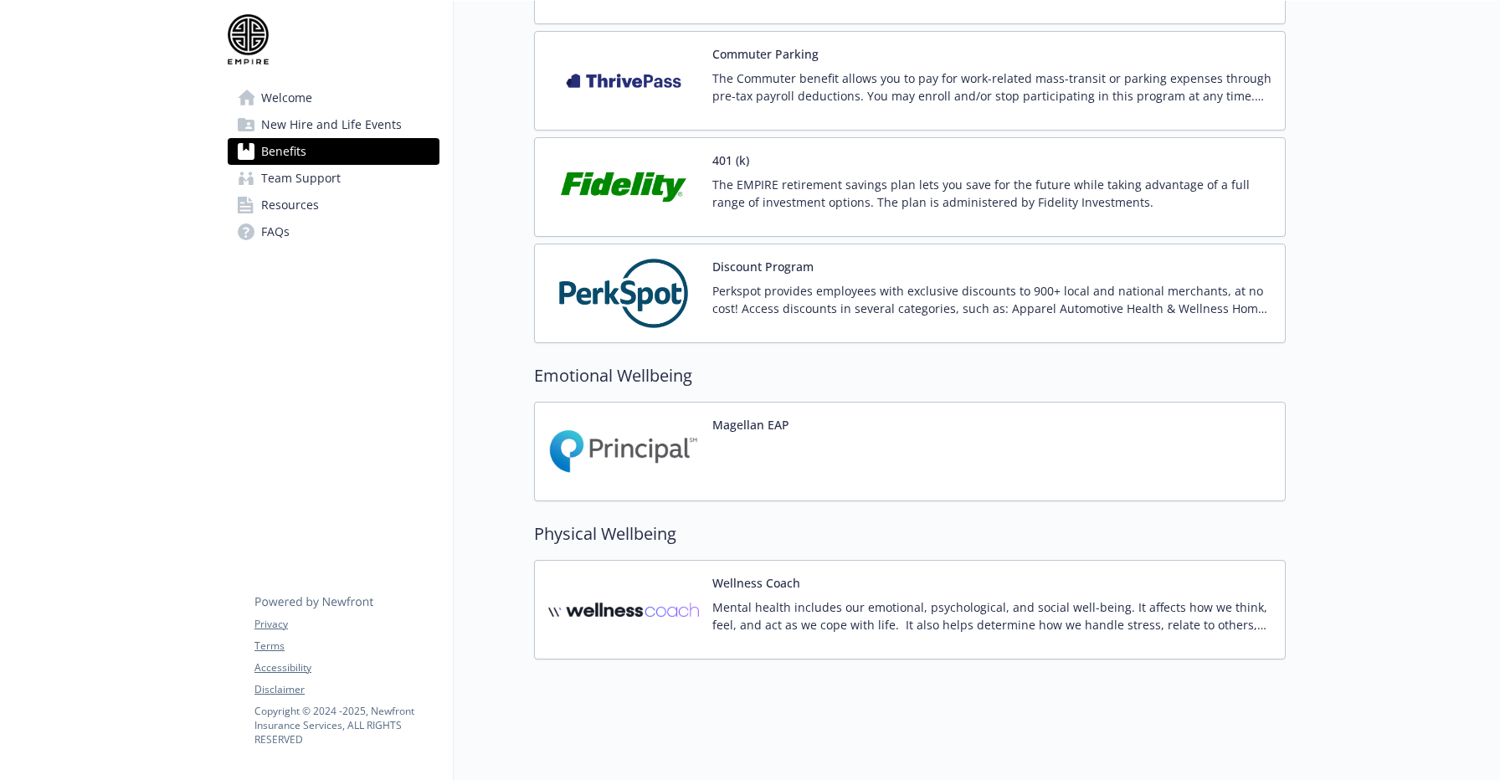
click at [722, 419] on button "Magellan EAP" at bounding box center [750, 425] width 77 height 18
click at [810, 598] on div "Wellness Coach Mental health includes our emotional, psychological, and social …" at bounding box center [991, 609] width 559 height 71
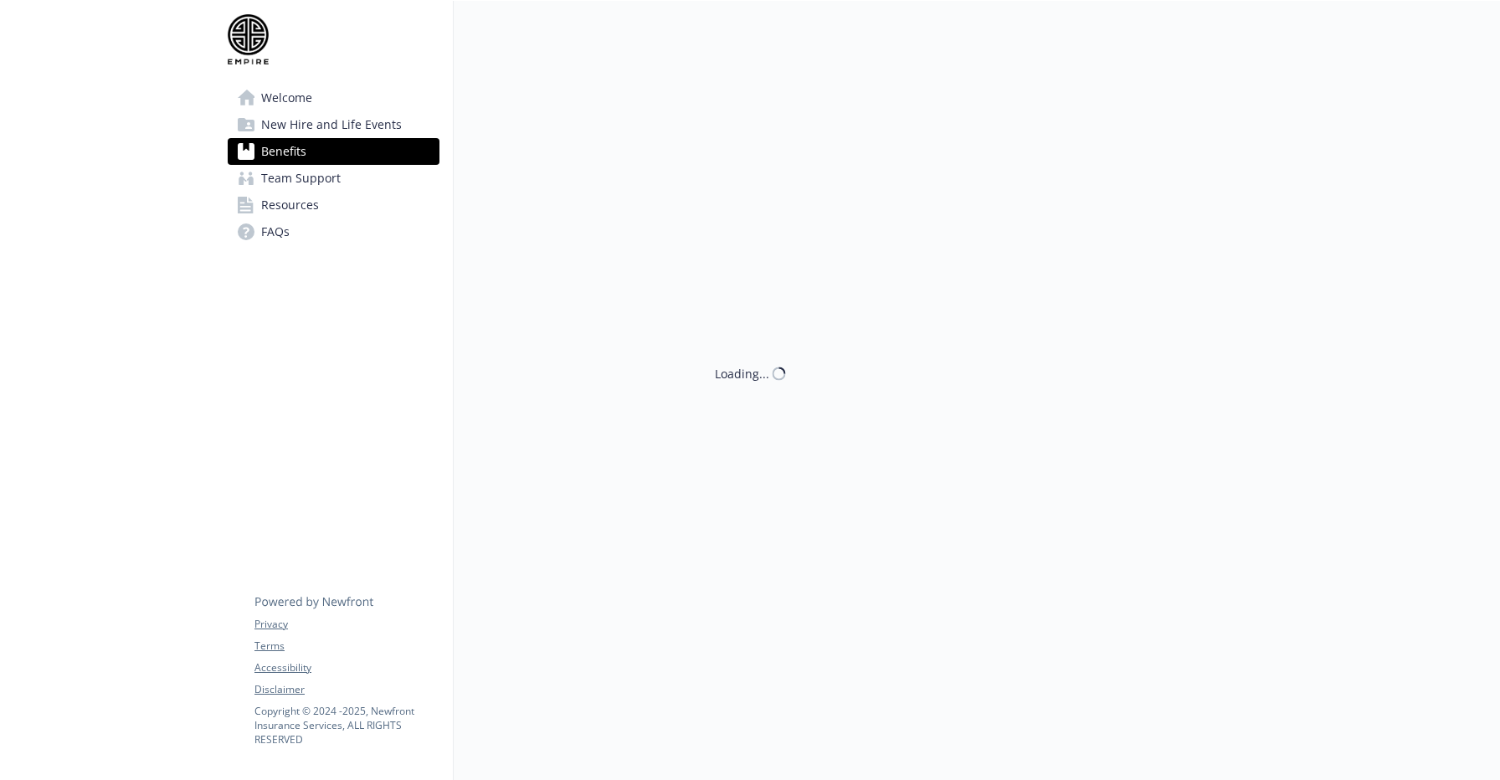
scroll to position [2699, 0]
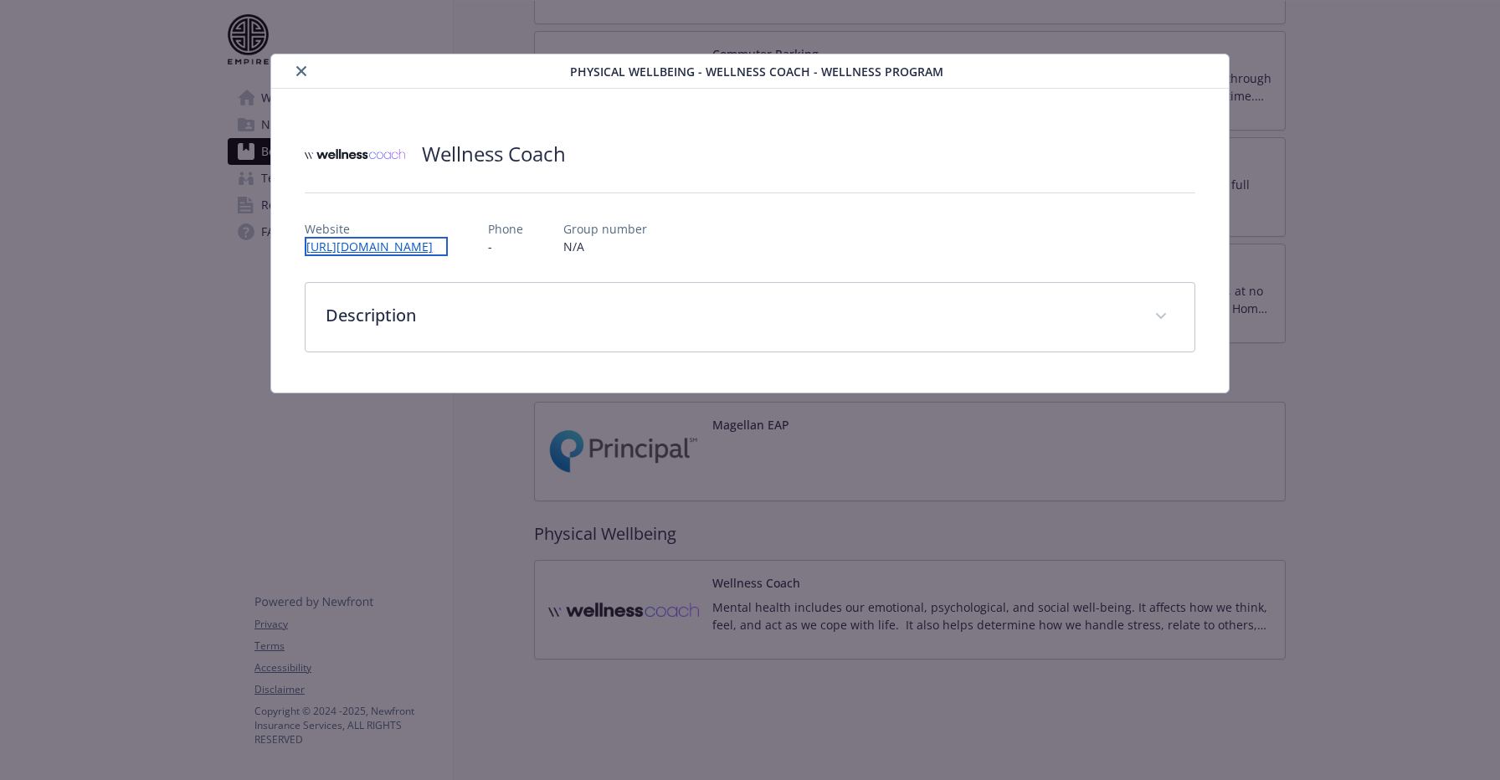
click at [434, 243] on link "[URL][DOMAIN_NAME]" at bounding box center [376, 246] width 143 height 19
click at [764, 61] on div "Physical Wellbeing - Wellness Coach - Wellness Program" at bounding box center [750, 71] width 959 height 34
click at [271, 75] on div "Physical Wellbeing - Wellness Coach - Wellness Program" at bounding box center [750, 71] width 959 height 34
click at [293, 75] on button "close" at bounding box center [301, 71] width 20 height 20
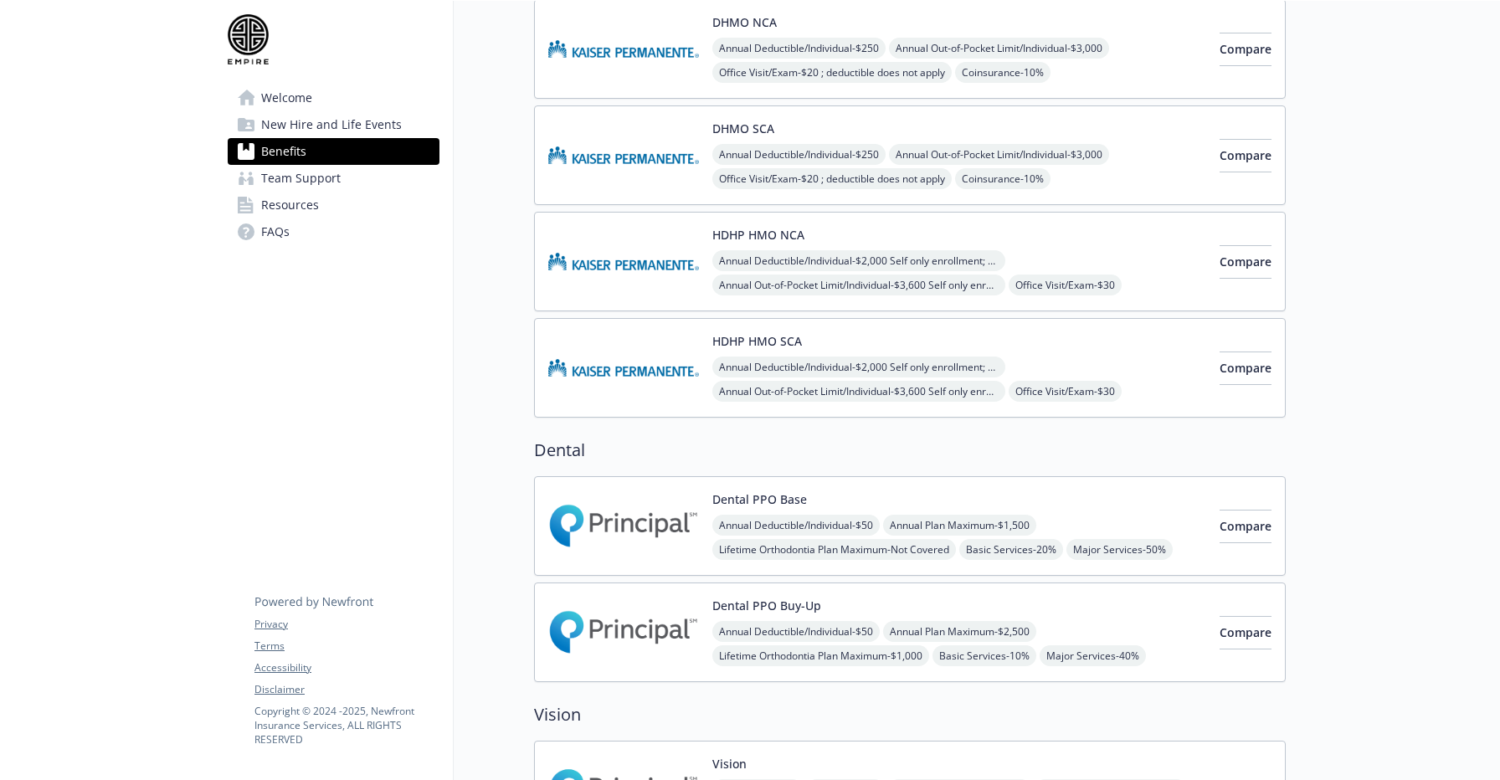
scroll to position [3, 0]
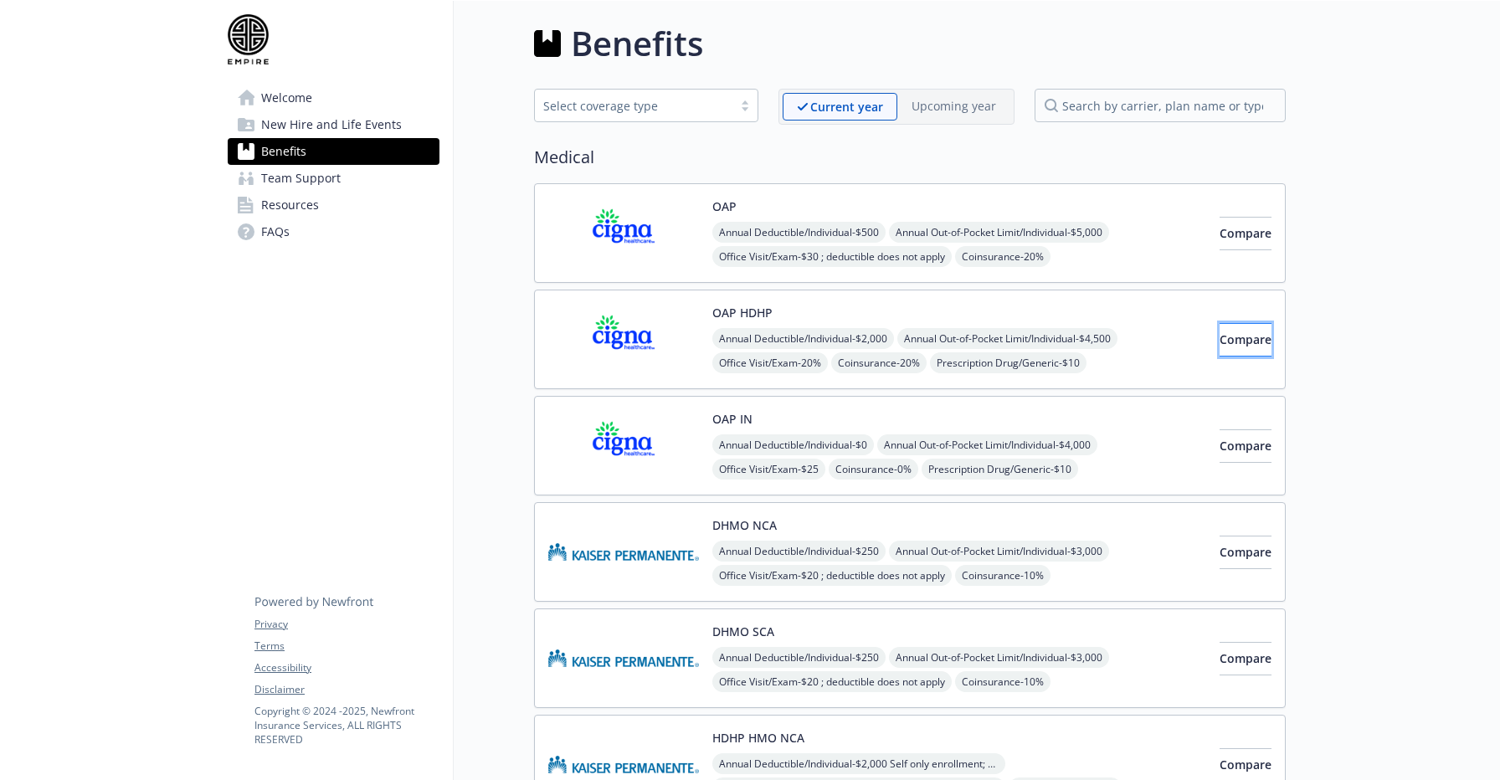
click at [1241, 347] on button "Compare" at bounding box center [1246, 339] width 52 height 33
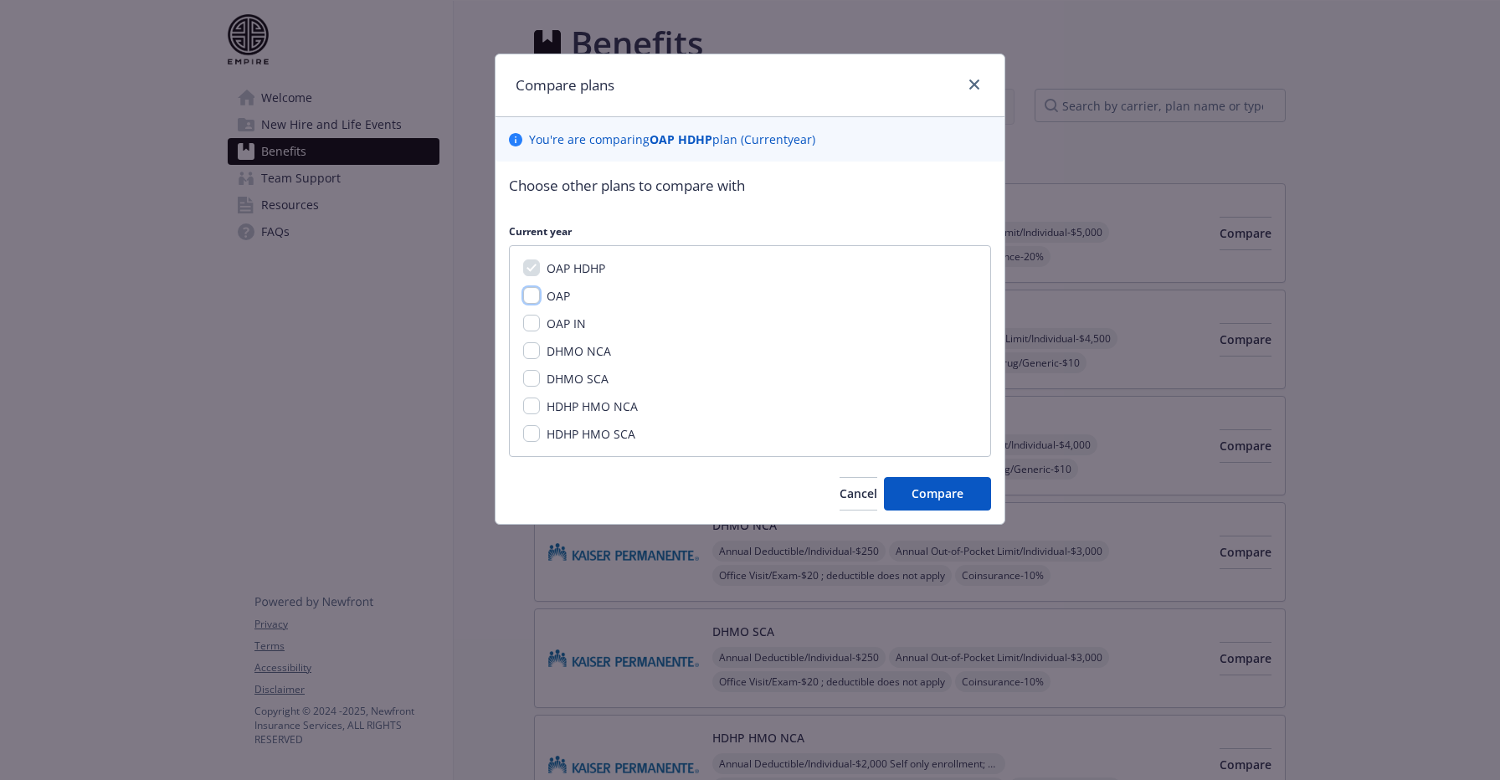
click at [527, 296] on input "OAP" at bounding box center [531, 295] width 17 height 17
click at [535, 300] on input "OAP" at bounding box center [531, 295] width 17 height 17
checkbox input "false"
click at [949, 91] on div "Compare plans" at bounding box center [750, 85] width 509 height 63
click at [974, 85] on icon "close" at bounding box center [974, 85] width 10 height 10
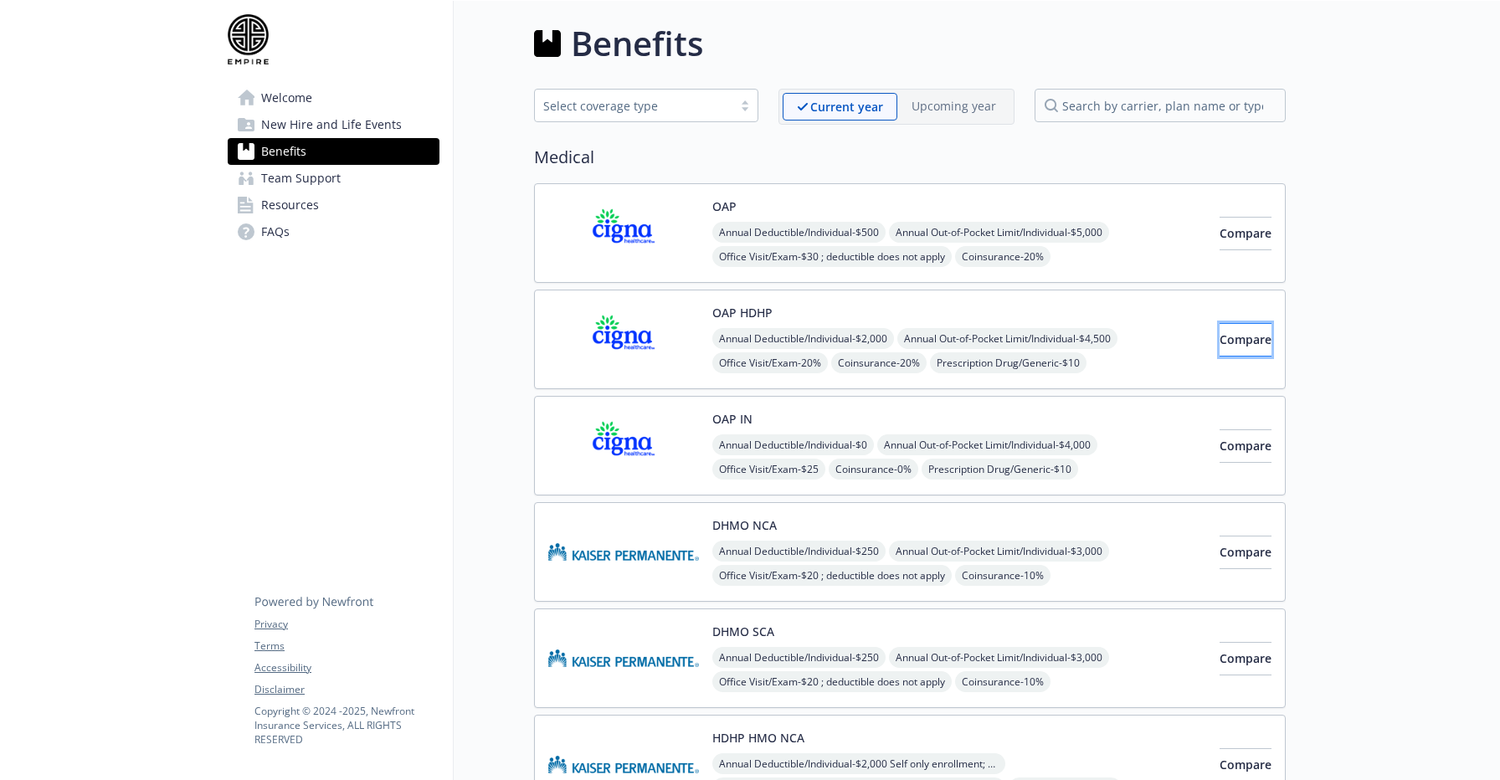
click at [1220, 343] on span "Compare" at bounding box center [1246, 340] width 52 height 16
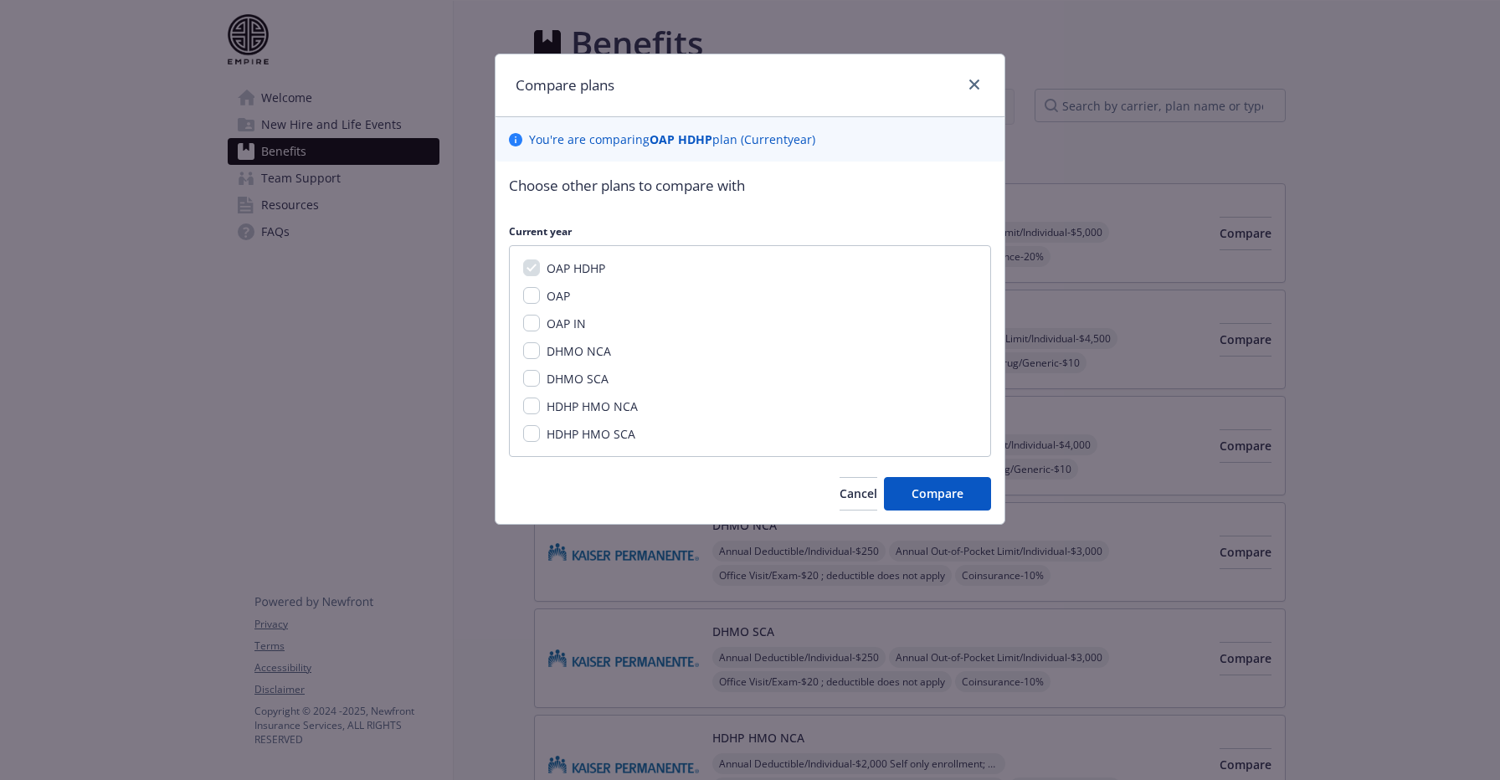
click at [1216, 444] on div "Compare plans You ' re are comparing OAP HDHP plan ( Current year) Choose other…" at bounding box center [750, 390] width 1500 height 780
click at [840, 494] on span "Cancel" at bounding box center [859, 494] width 38 height 16
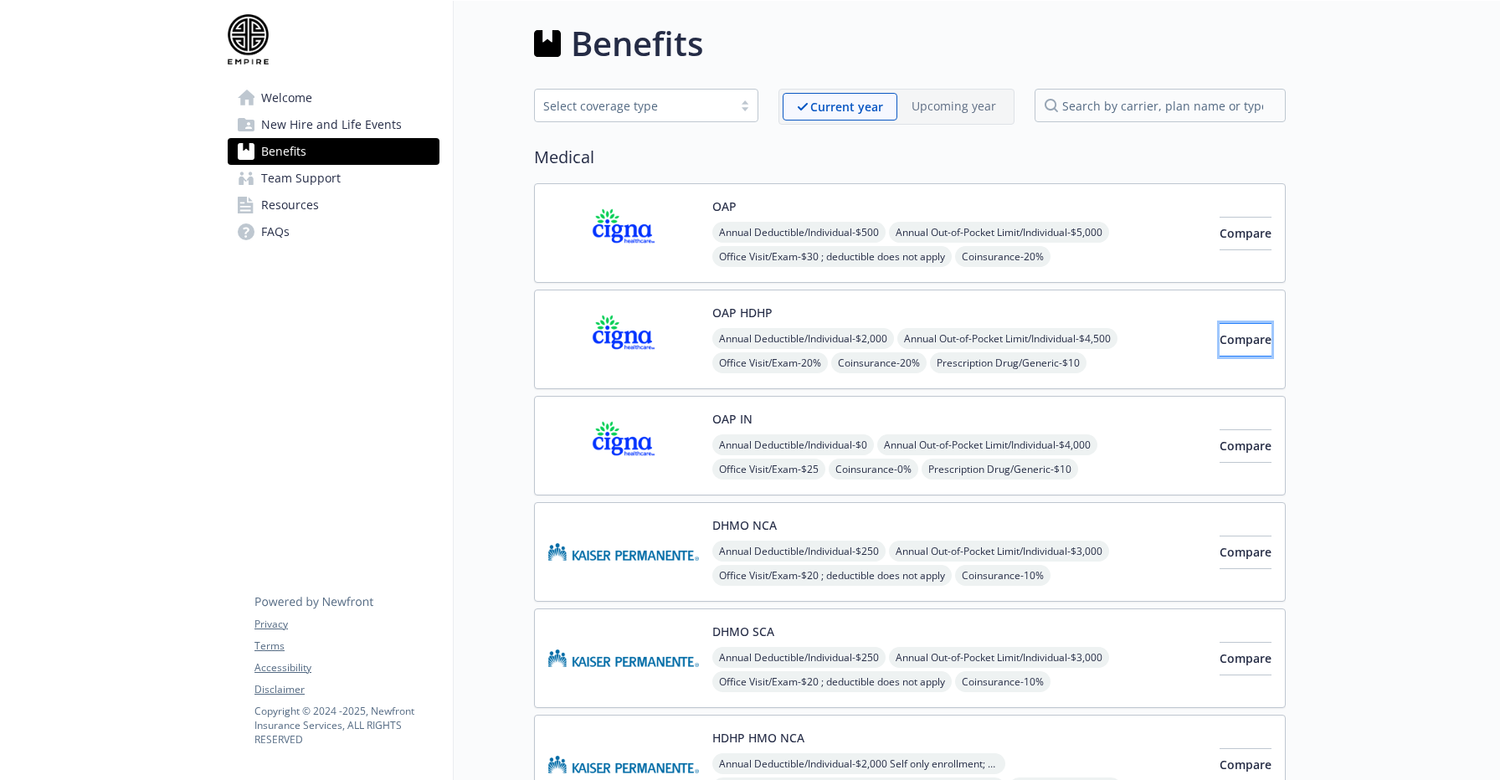
click at [1220, 352] on button "Compare" at bounding box center [1246, 339] width 52 height 33
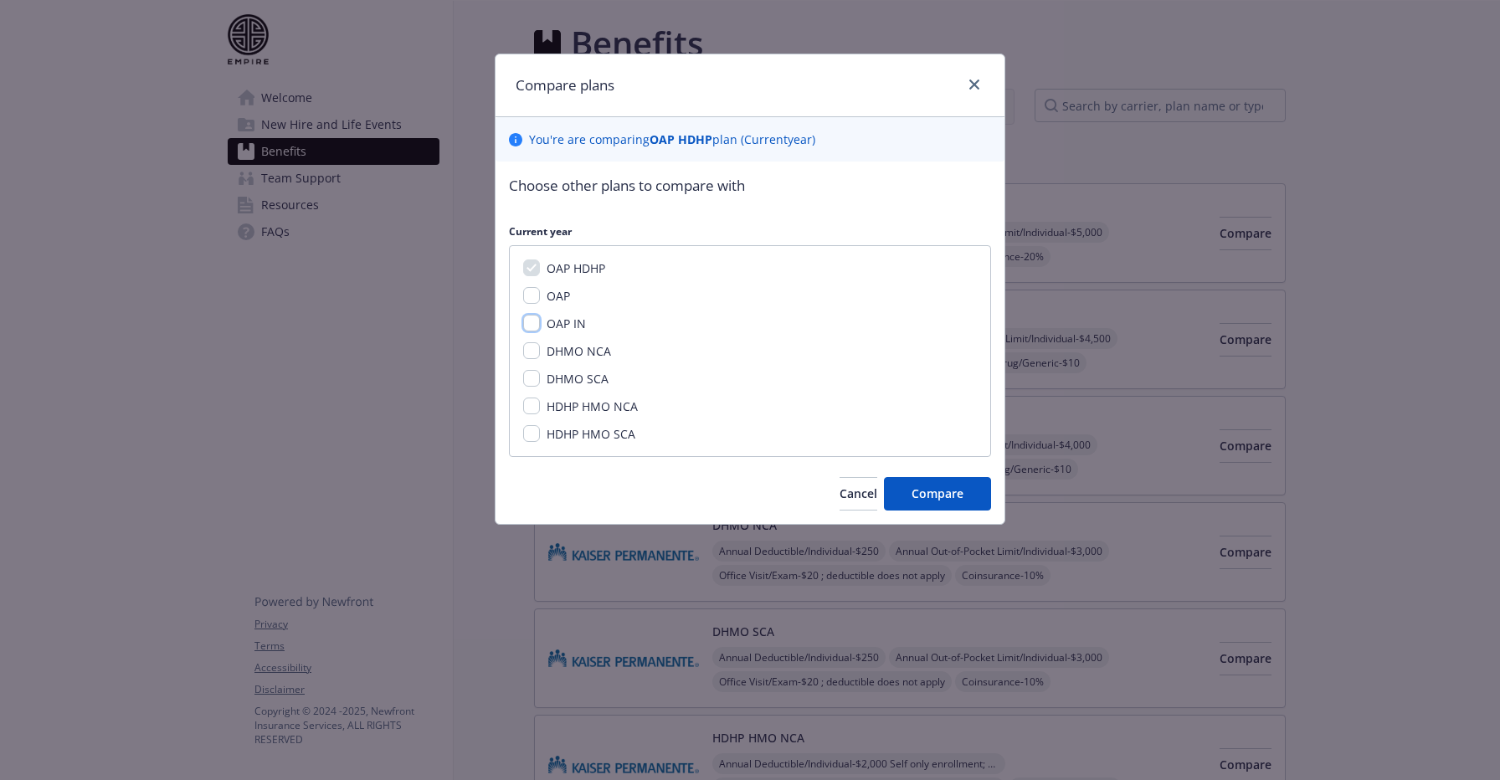
click at [531, 323] on input "OAP IN" at bounding box center [531, 323] width 17 height 17
checkbox input "true"
click at [945, 505] on button "Compare" at bounding box center [937, 493] width 107 height 33
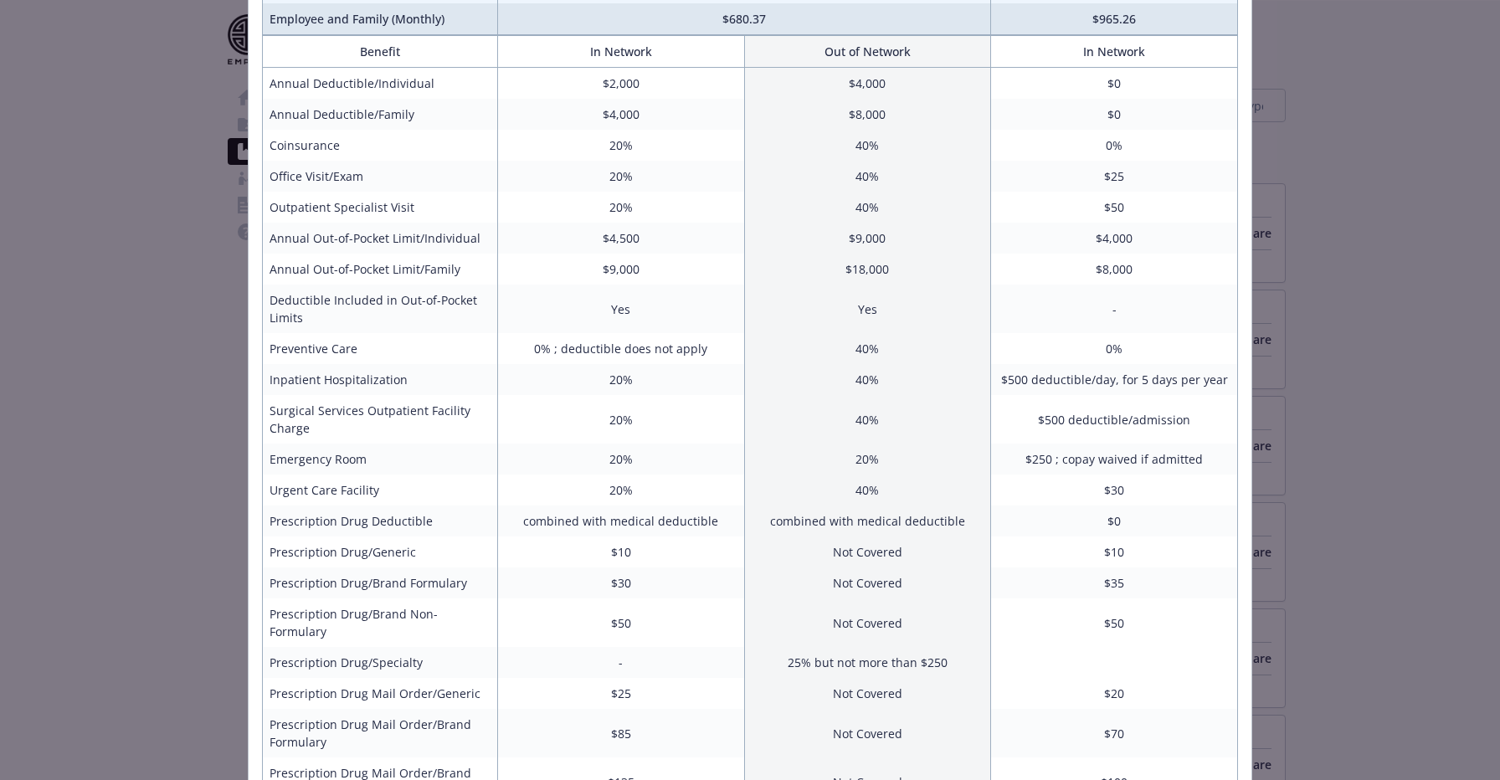
scroll to position [402, 0]
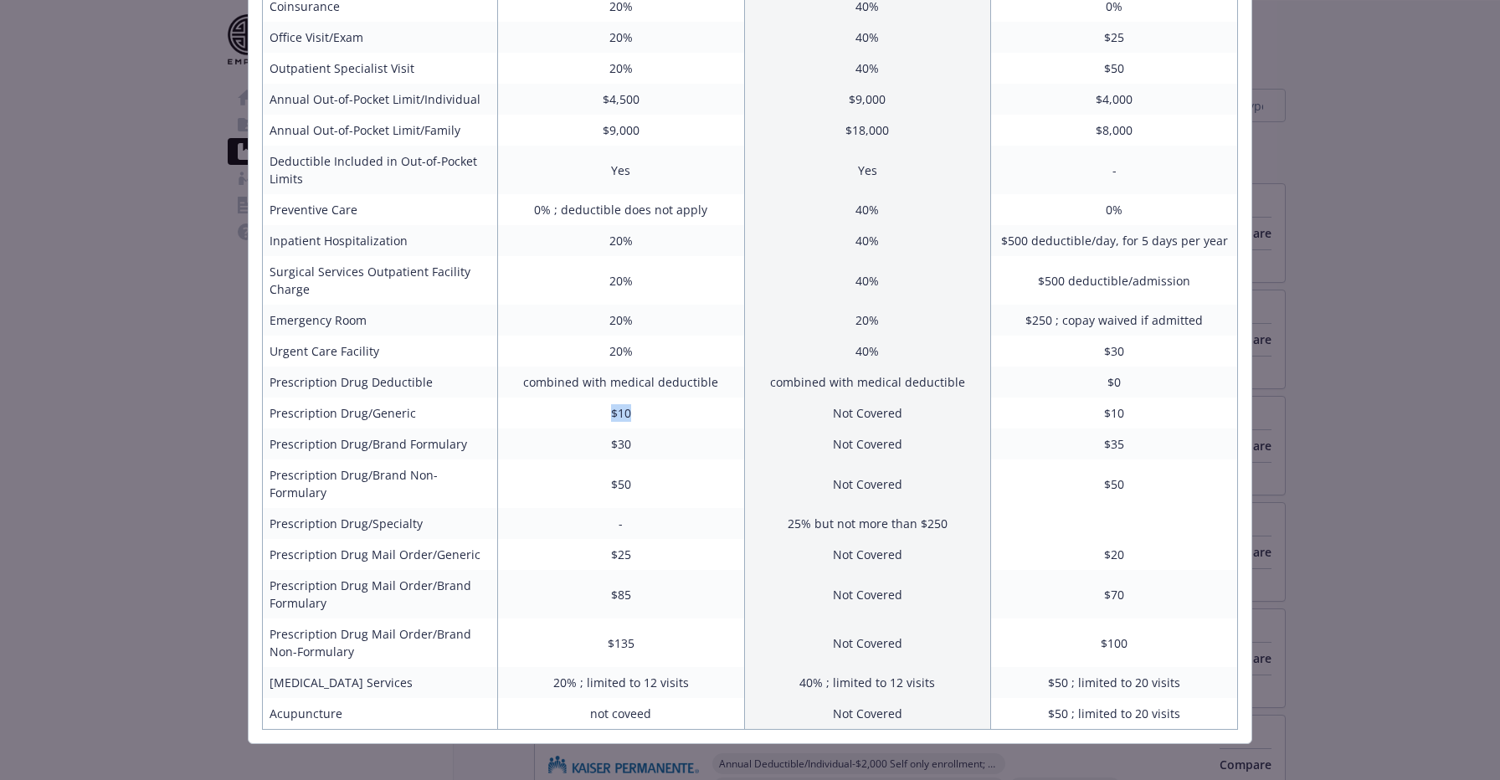
drag, startPoint x: 607, startPoint y: 413, endPoint x: 691, endPoint y: 414, distance: 83.7
click at [691, 414] on td "$10" at bounding box center [620, 413] width 247 height 31
drag, startPoint x: 1128, startPoint y: 450, endPoint x: 1092, endPoint y: 450, distance: 36.8
click at [1092, 450] on td "$35" at bounding box center [1114, 444] width 247 height 31
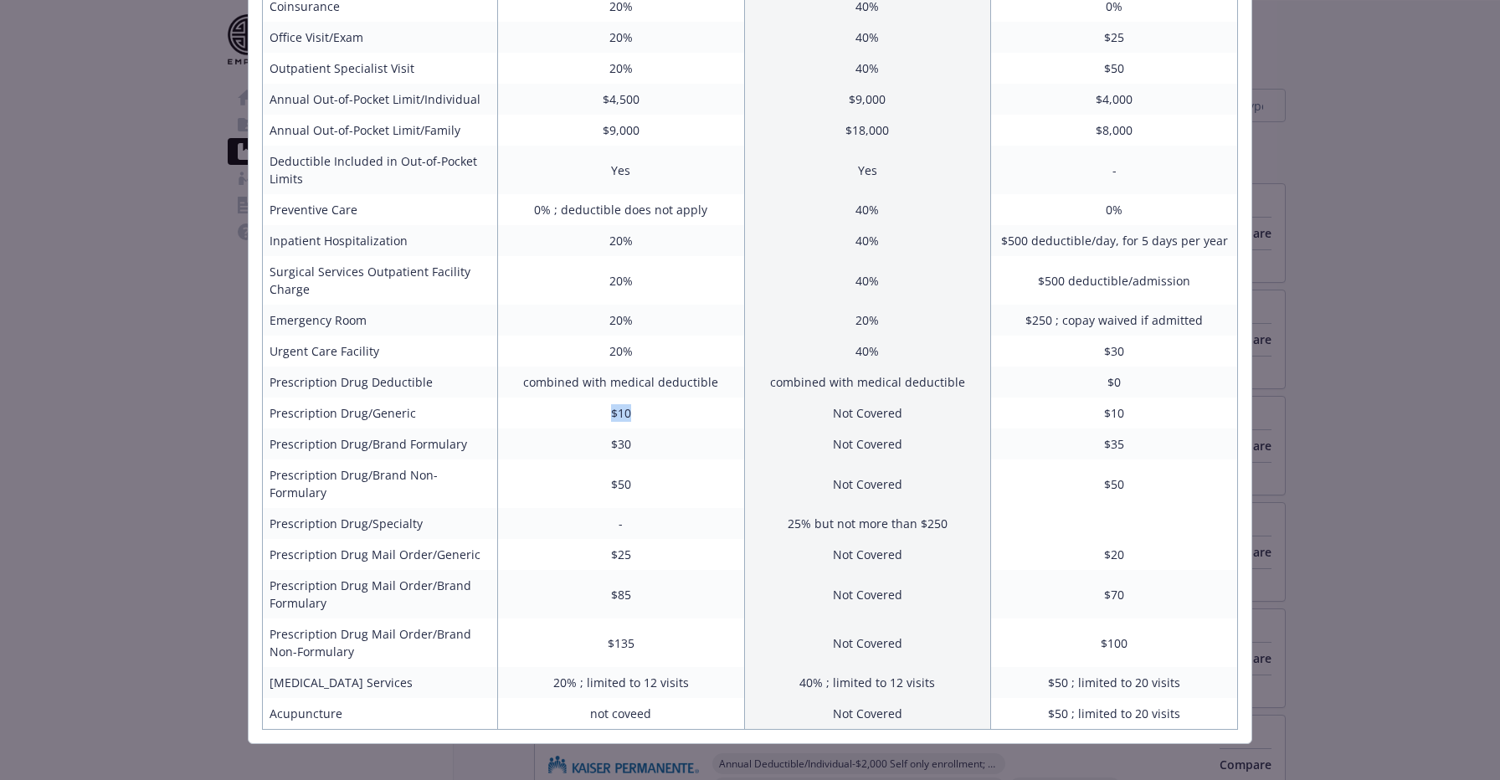
drag, startPoint x: 646, startPoint y: 414, endPoint x: 587, endPoint y: 414, distance: 59.4
click at [587, 414] on td "$10" at bounding box center [620, 413] width 247 height 31
drag, startPoint x: 1121, startPoint y: 405, endPoint x: 1015, endPoint y: 405, distance: 105.5
click at [1015, 405] on td "$10" at bounding box center [1114, 413] width 247 height 31
click at [607, 450] on td "$30" at bounding box center [620, 444] width 247 height 31
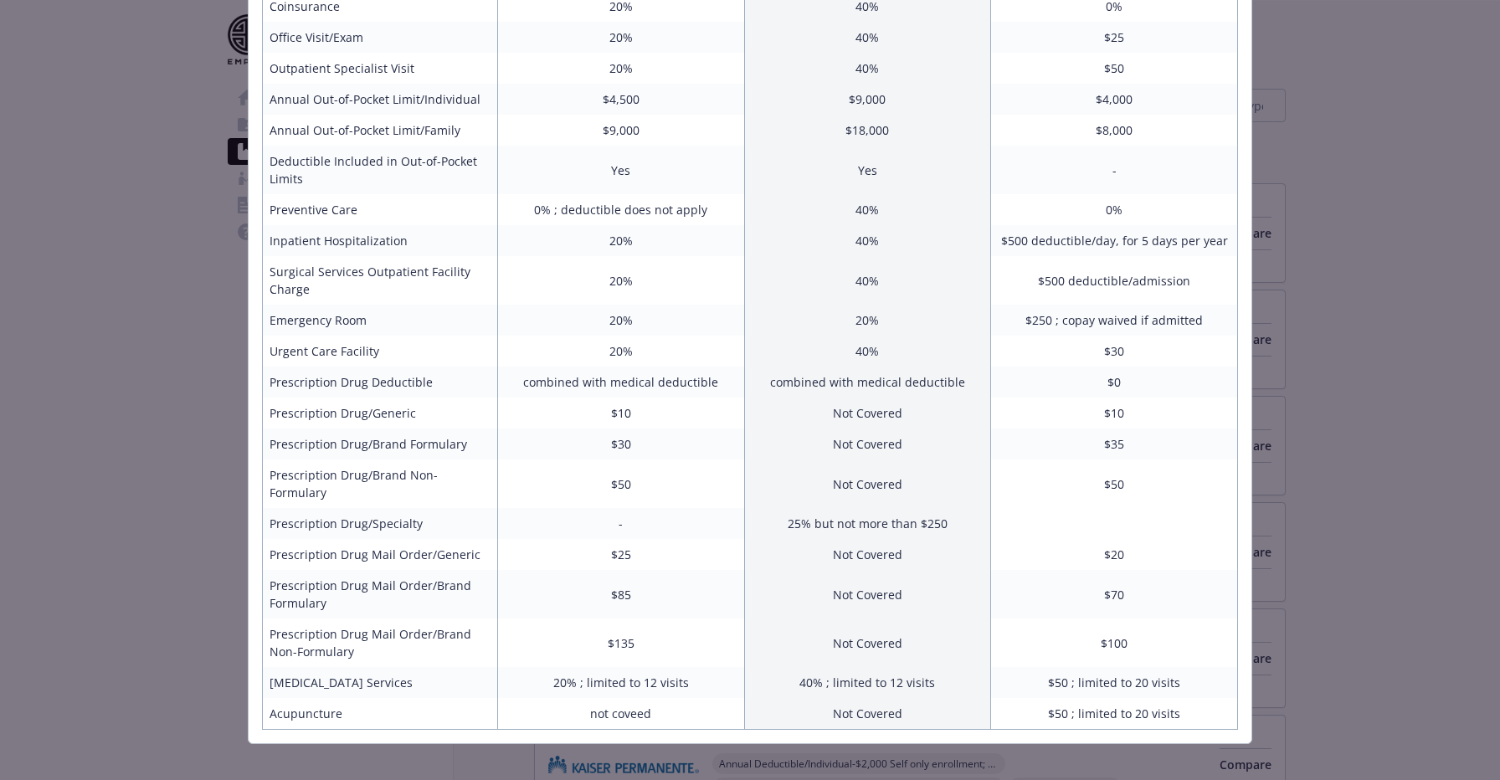
scroll to position [0, 0]
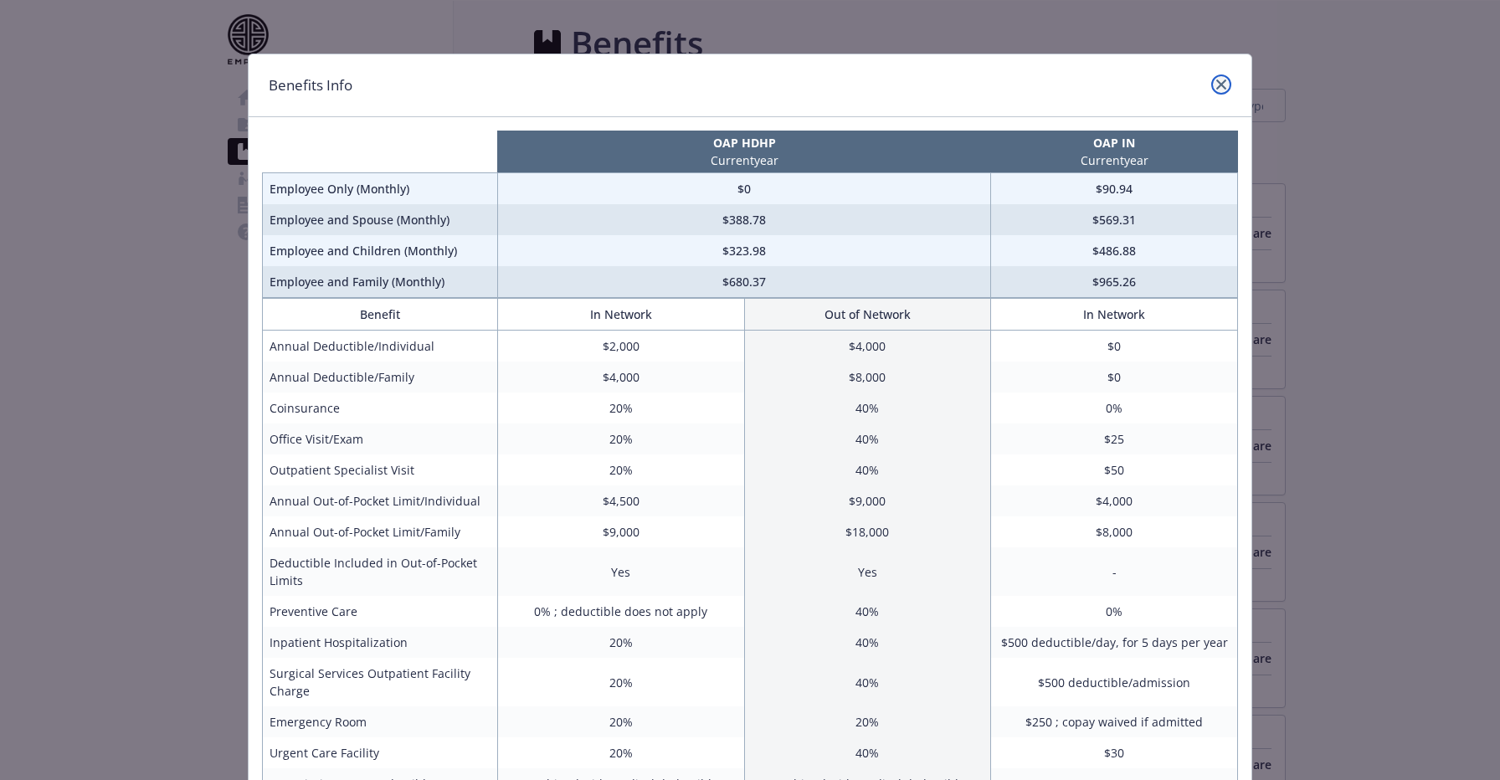
click at [1221, 87] on icon "close" at bounding box center [1221, 85] width 10 height 10
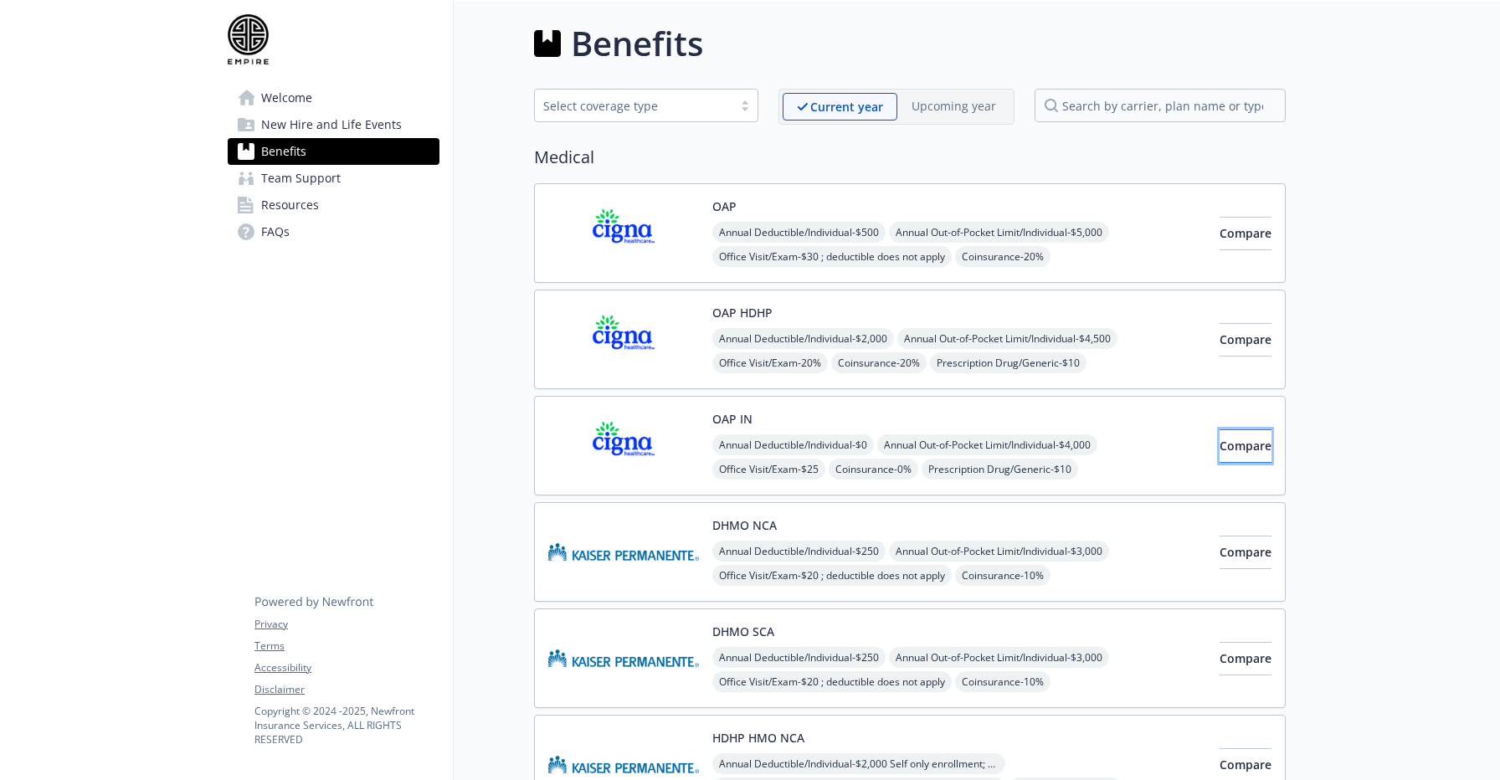
click at [1249, 429] on button "Compare" at bounding box center [1246, 445] width 52 height 33
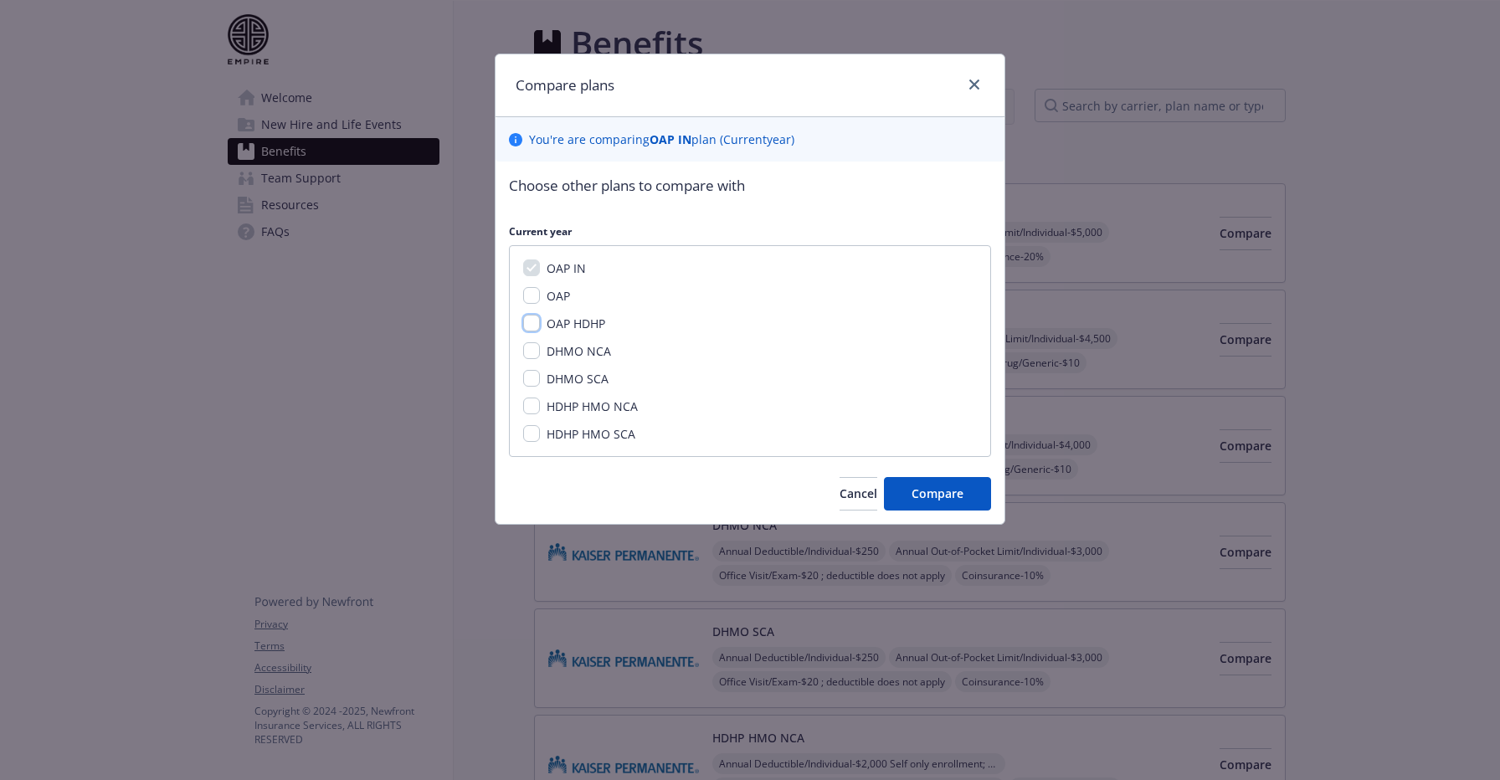
click at [530, 321] on input "OAP HDHP" at bounding box center [531, 323] width 17 height 17
checkbox input "true"
click at [922, 486] on span "Compare" at bounding box center [938, 494] width 52 height 16
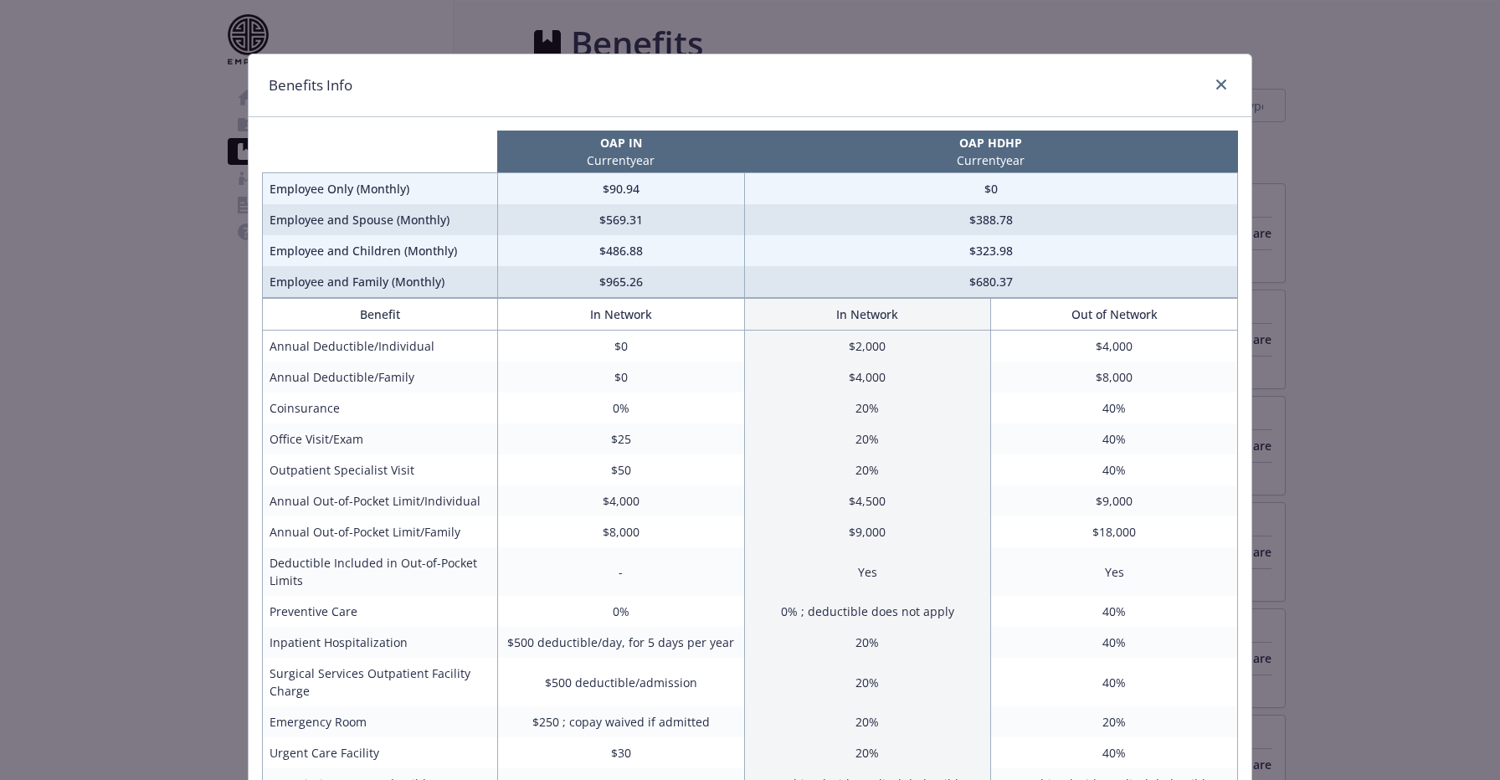
scroll to position [402, 0]
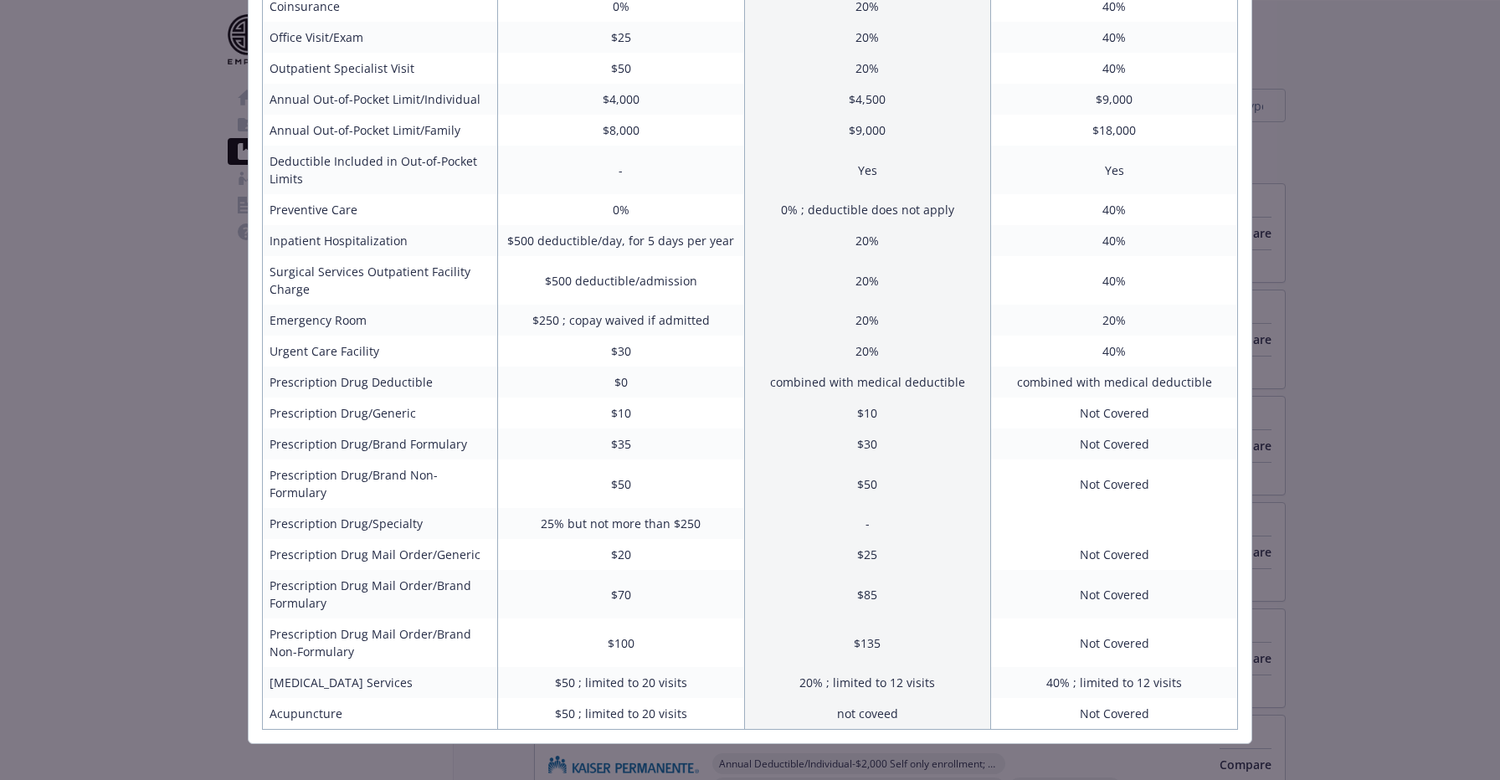
click at [650, 423] on td "$10" at bounding box center [620, 413] width 247 height 31
drag, startPoint x: 920, startPoint y: 419, endPoint x: 265, endPoint y: 417, distance: 654.7
click at [265, 417] on tr "Prescription Drug/Generic $10 $10 Not Covered" at bounding box center [750, 413] width 975 height 31
copy tr "Prescription Drug/Generic $10 $10"
click at [555, 456] on td "$35" at bounding box center [620, 444] width 247 height 31
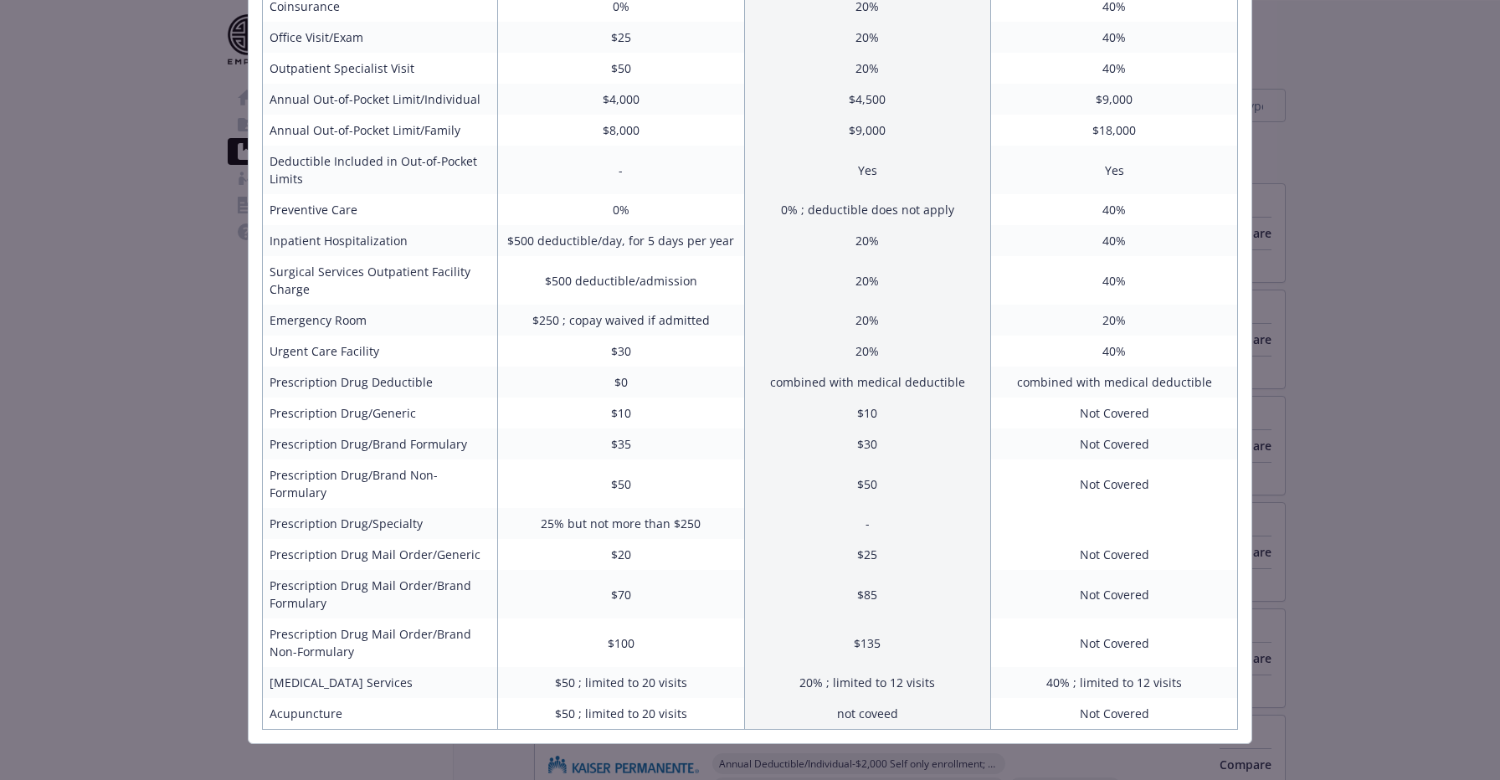
click at [629, 541] on td "$20" at bounding box center [620, 554] width 247 height 31
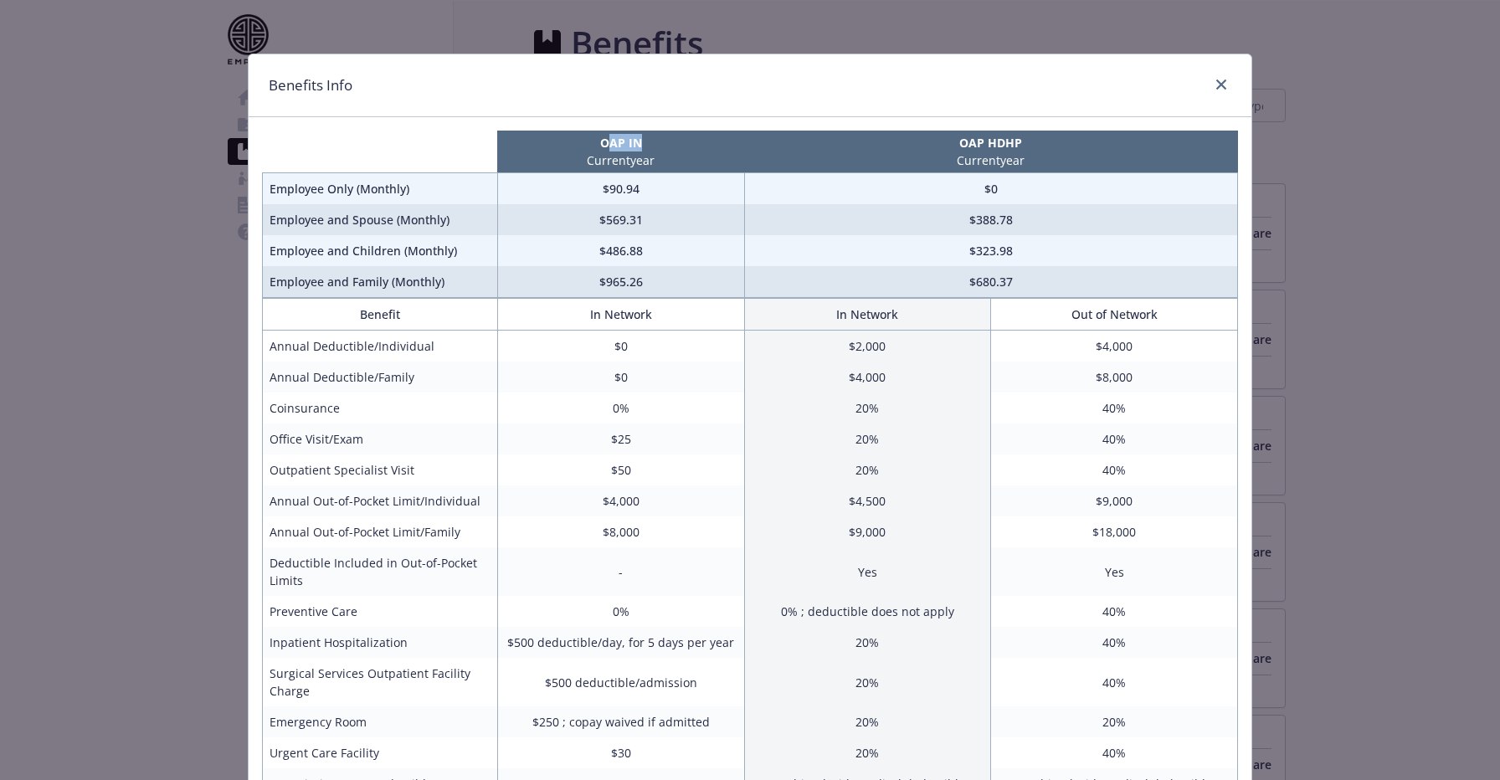
drag, startPoint x: 605, startPoint y: 147, endPoint x: 725, endPoint y: 147, distance: 119.7
click at [725, 147] on p "OAP IN" at bounding box center [621, 143] width 240 height 18
click at [696, 152] on p "Current year" at bounding box center [621, 161] width 240 height 18
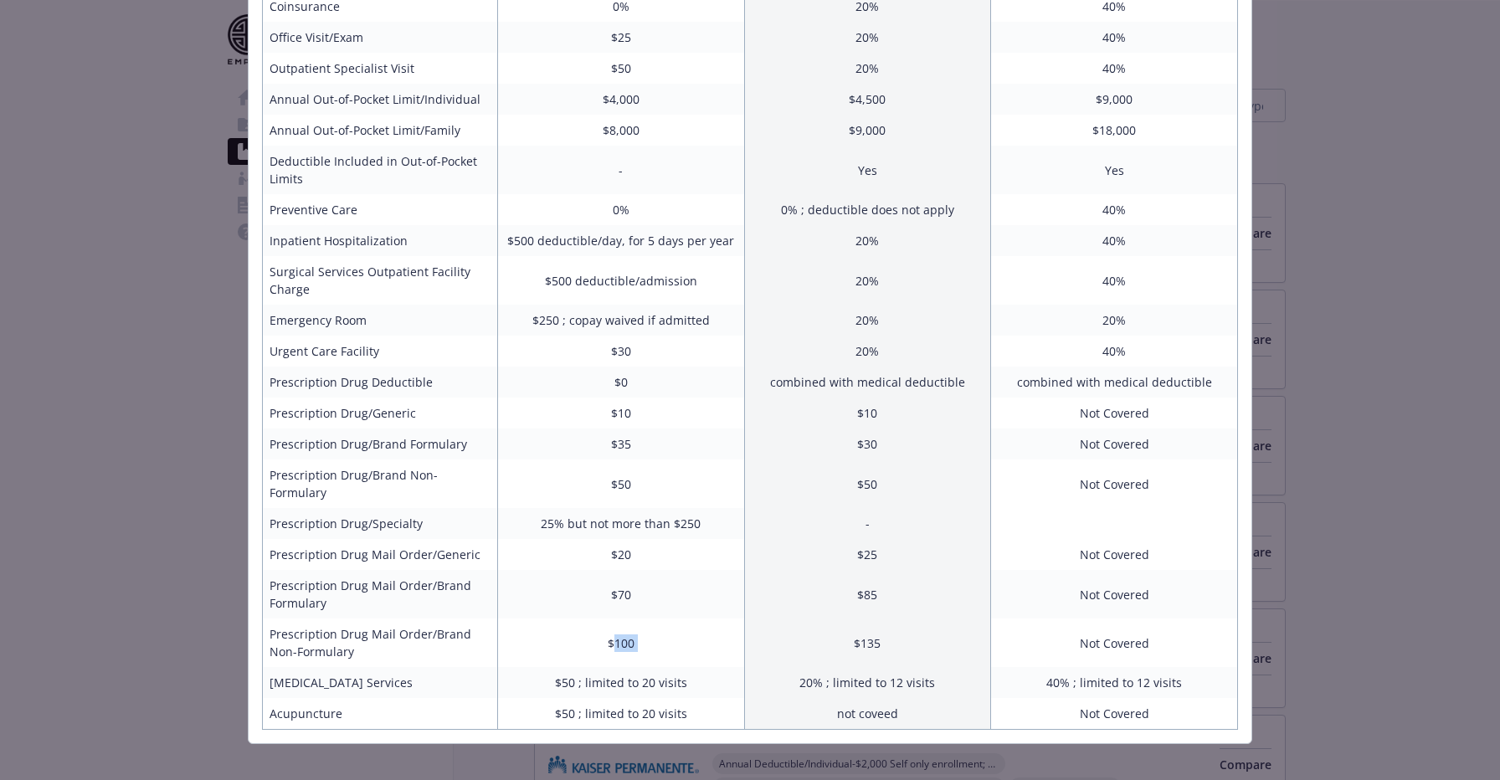
drag, startPoint x: 615, startPoint y: 619, endPoint x: 761, endPoint y: 627, distance: 145.9
click at [762, 627] on tr "Prescription Drug Mail Order/Brand Non-Formulary $100 $135 Not Covered" at bounding box center [750, 643] width 975 height 49
click at [653, 539] on td "$20" at bounding box center [620, 554] width 247 height 31
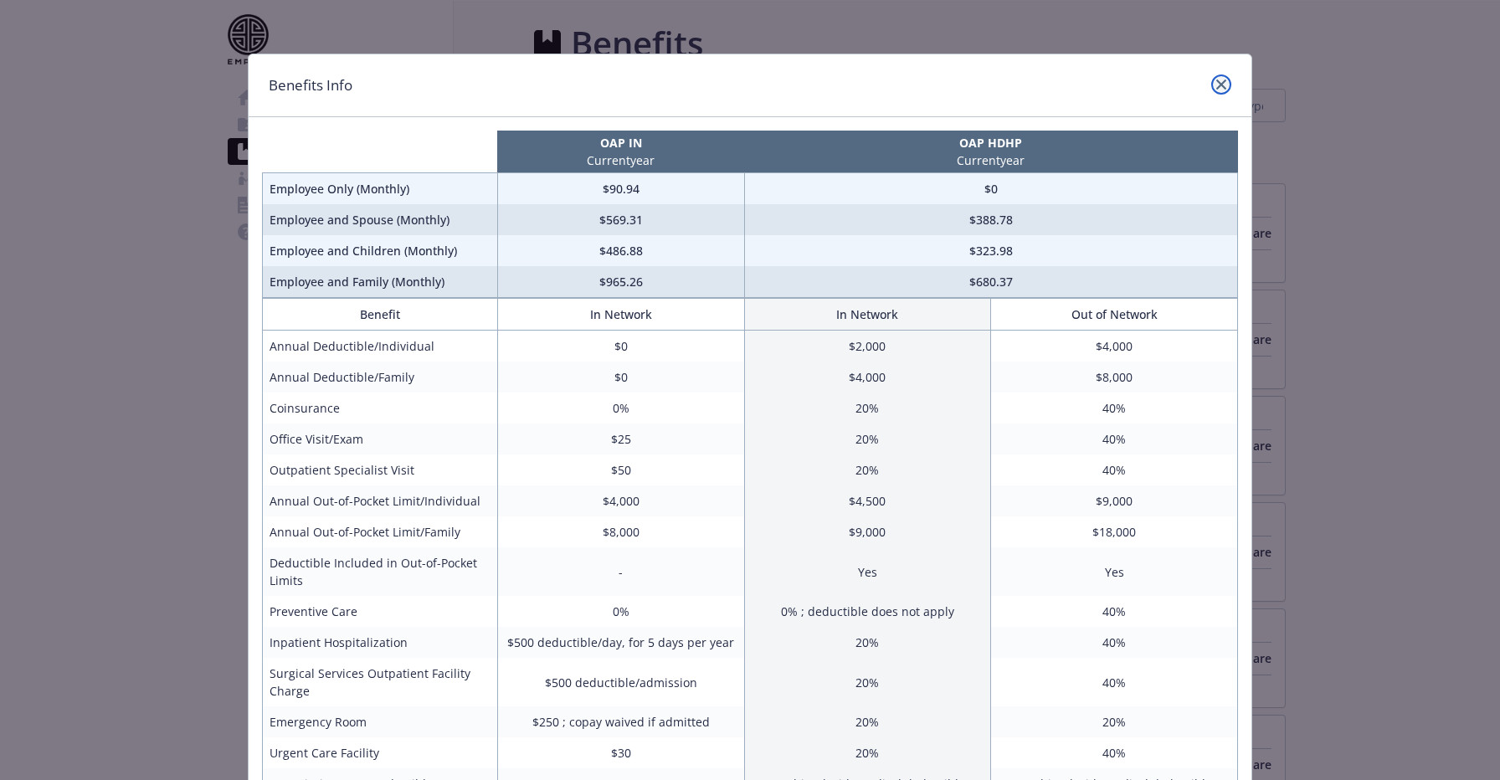
click at [1225, 76] on link "close" at bounding box center [1221, 85] width 20 height 20
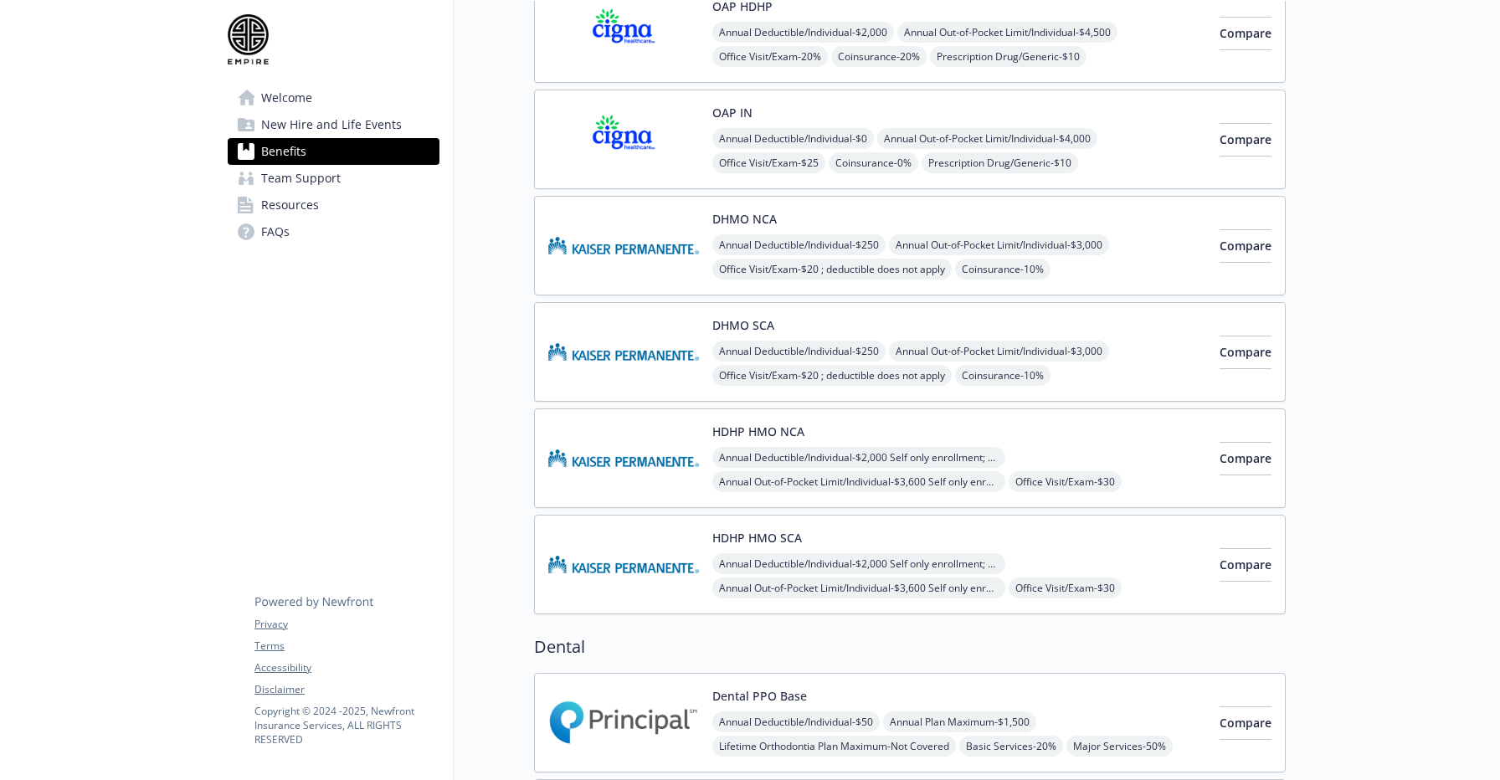
scroll to position [675, 0]
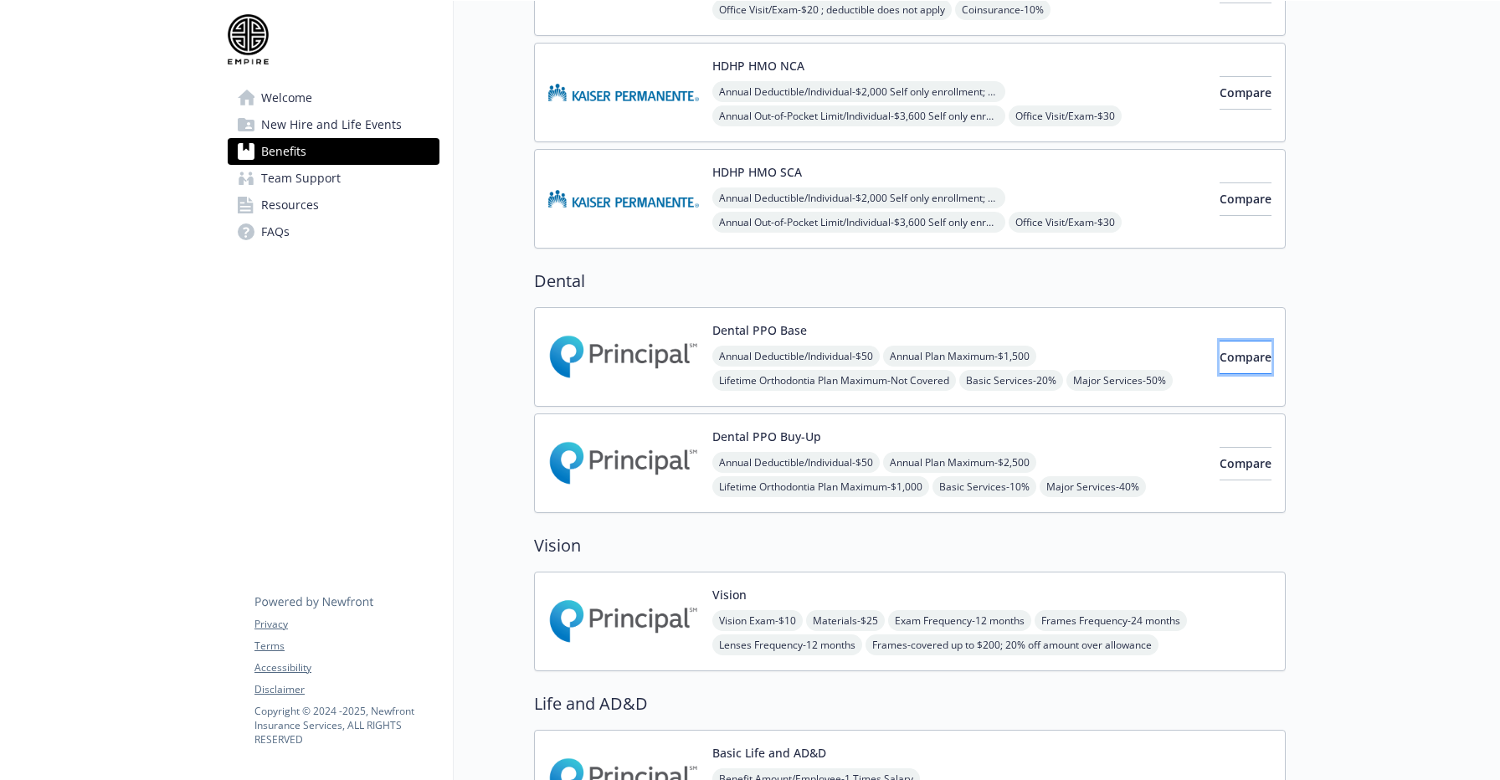
click at [1254, 367] on button "Compare" at bounding box center [1246, 357] width 52 height 33
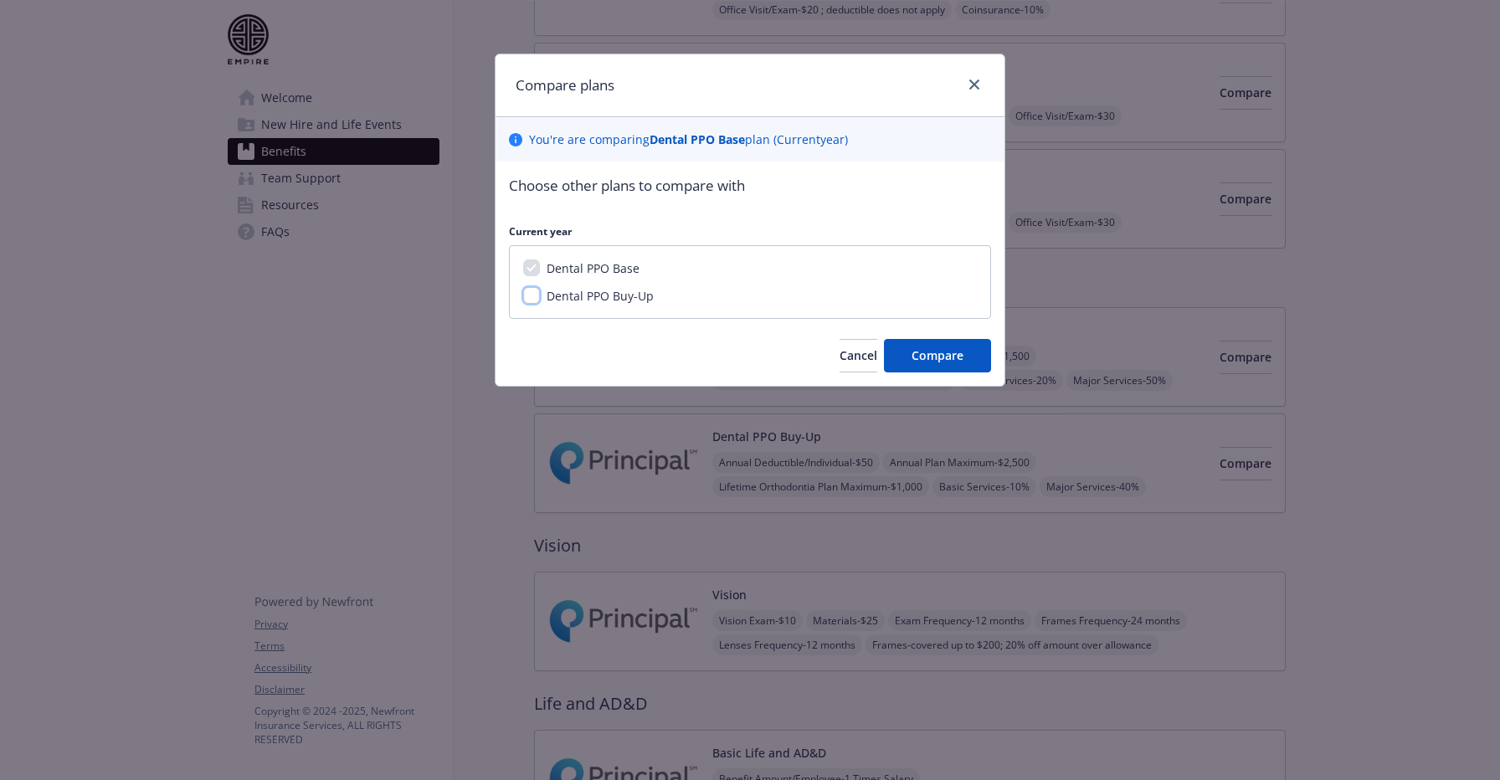
click at [528, 292] on input "Dental PPO Buy-Up" at bounding box center [531, 295] width 17 height 17
checkbox input "true"
click at [938, 369] on button "Compare" at bounding box center [937, 355] width 107 height 33
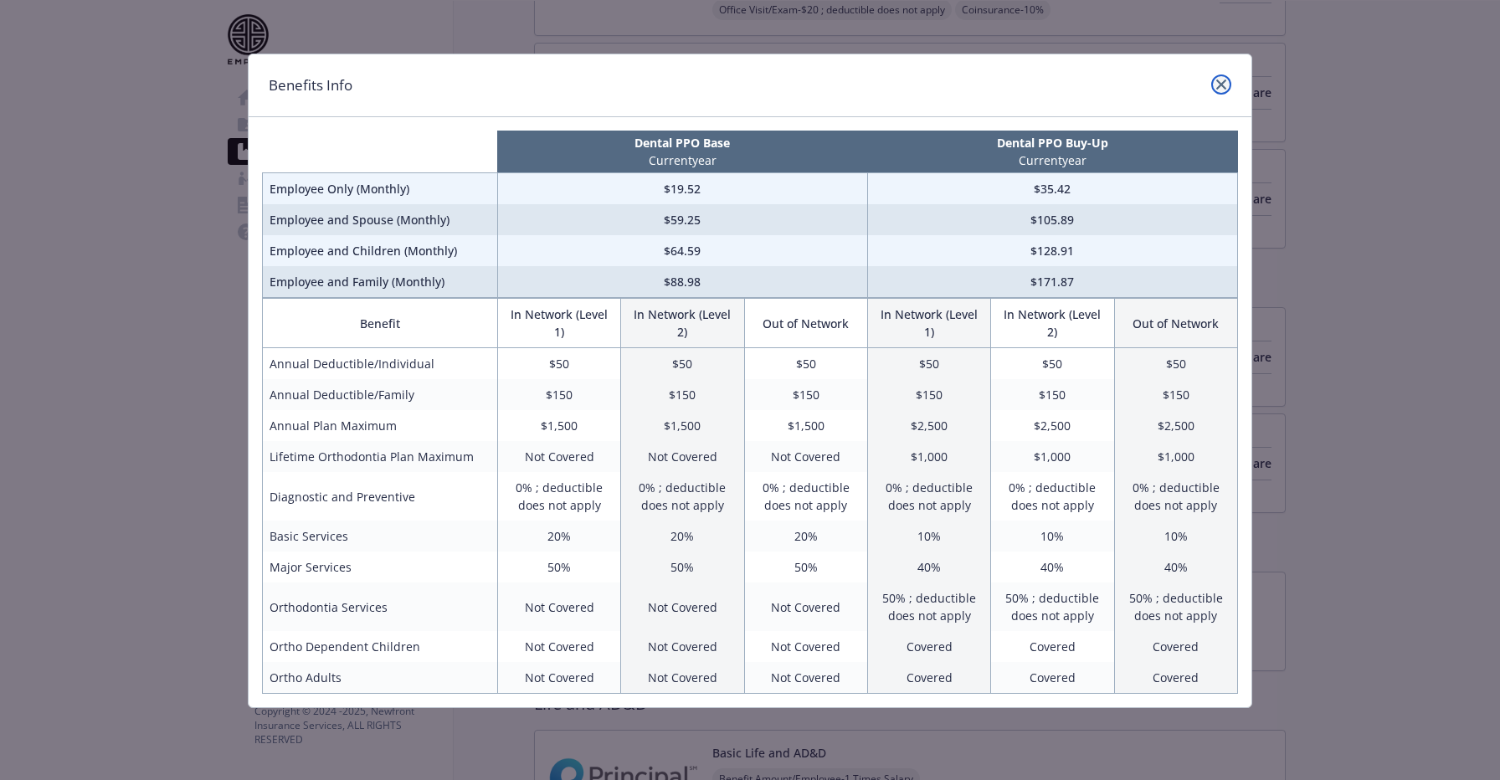
click at [1226, 75] on link "close" at bounding box center [1221, 85] width 20 height 20
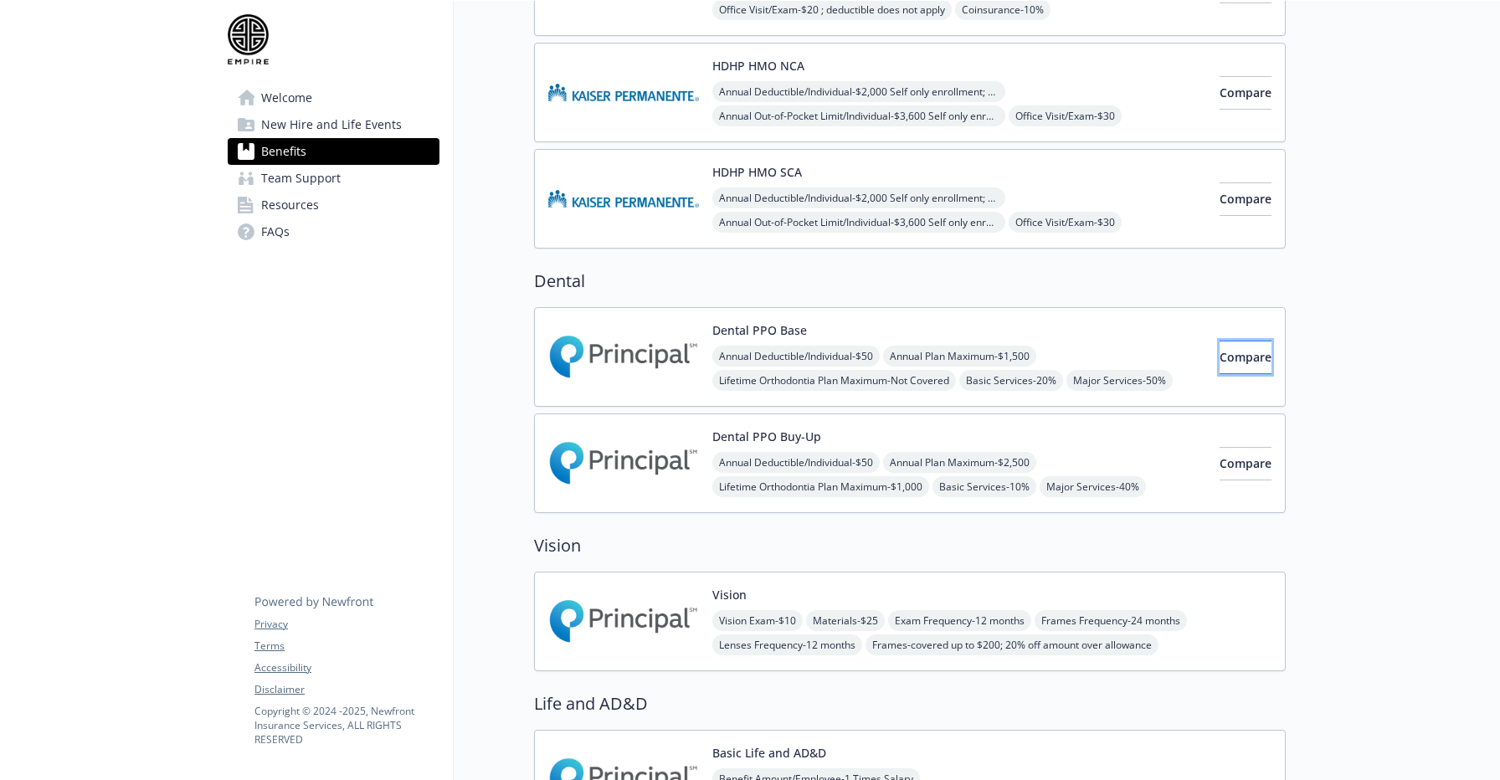
click at [1251, 364] on button "Compare" at bounding box center [1246, 357] width 52 height 33
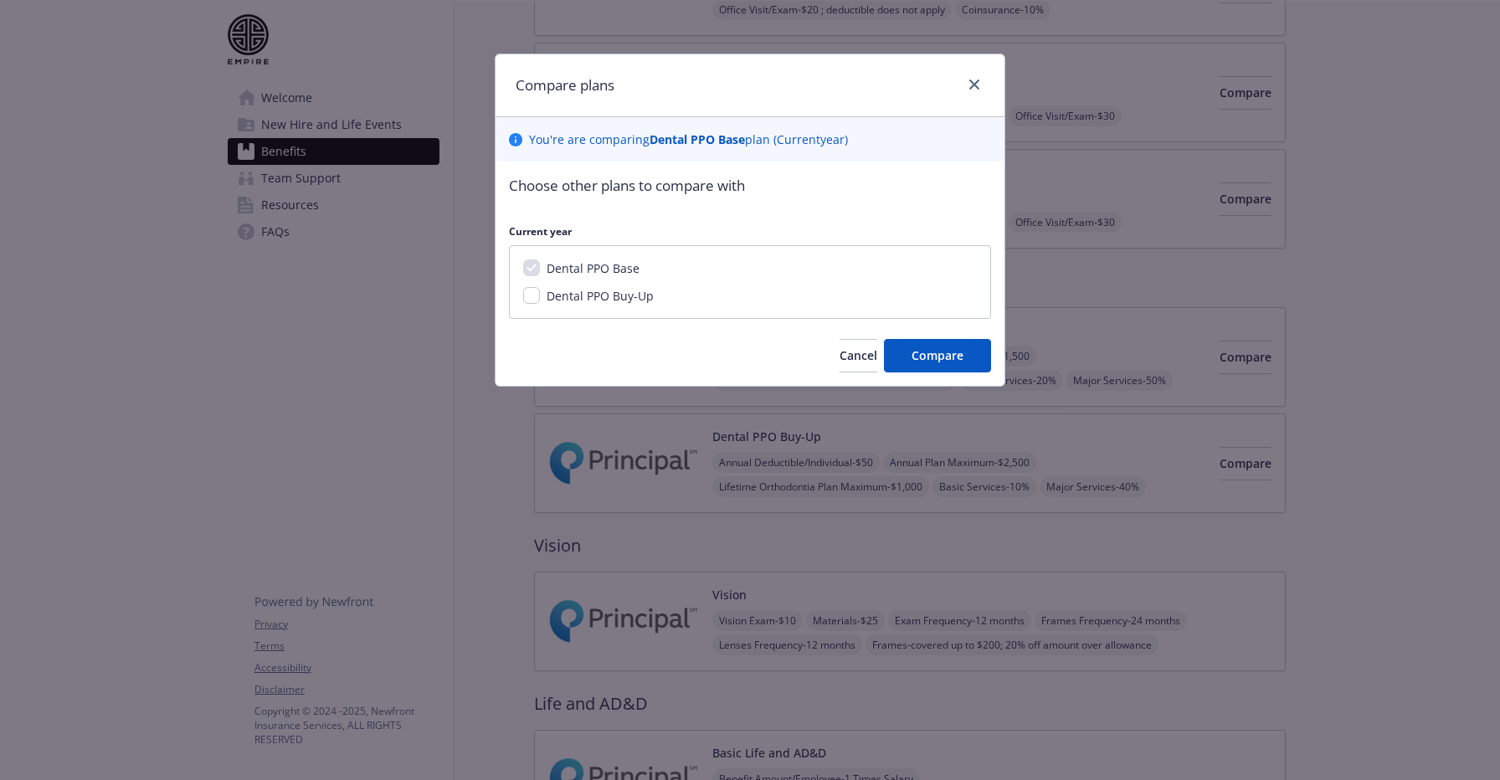
click at [635, 297] on span "Dental PPO Buy-Up" at bounding box center [600, 296] width 107 height 16
click at [540, 297] on input "Dental PPO Buy-Up" at bounding box center [531, 295] width 17 height 17
checkbox input "true"
click at [948, 363] on button "Compare" at bounding box center [937, 355] width 107 height 33
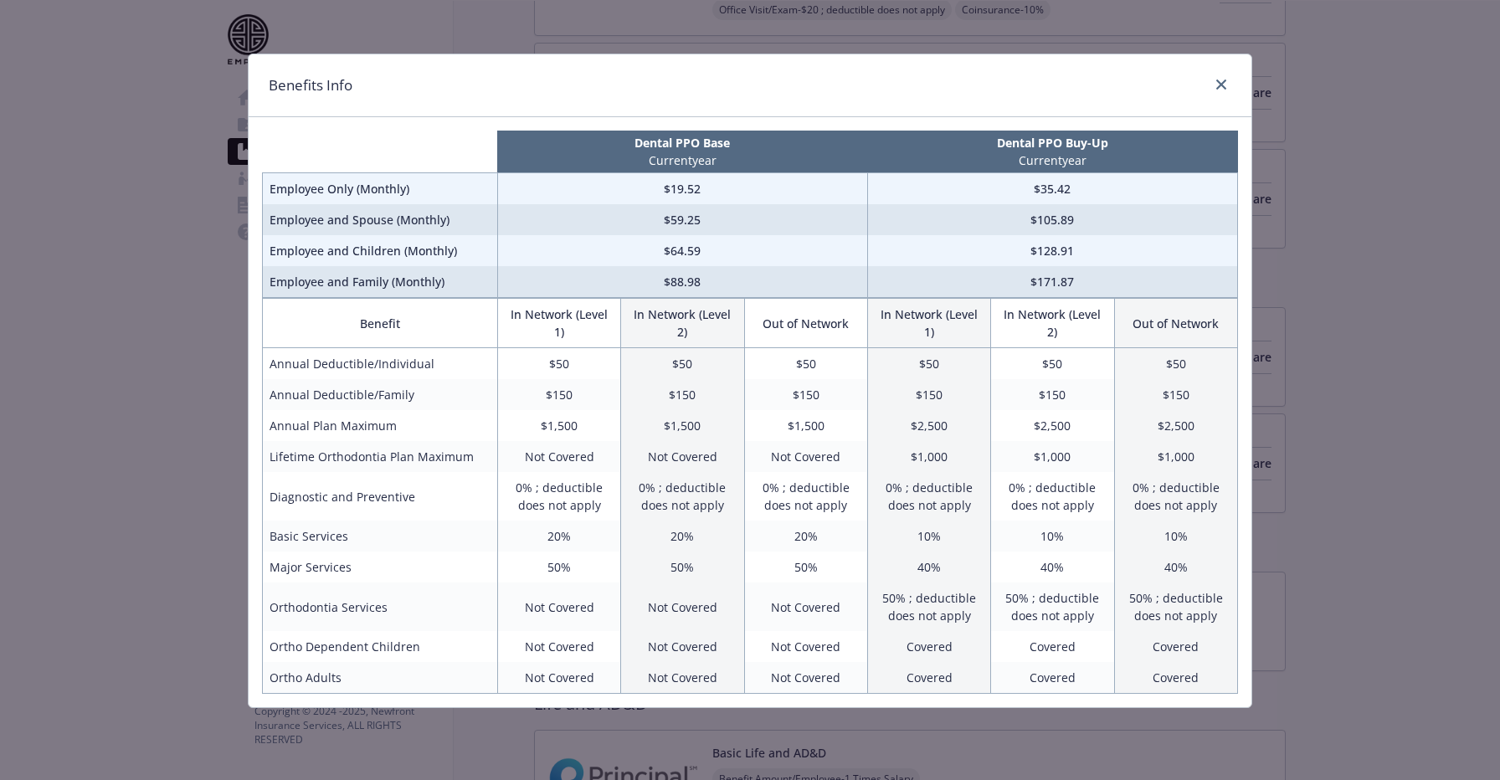
click at [1229, 92] on div "compare plan details" at bounding box center [1218, 86] width 27 height 22
click at [1230, 84] on link "close" at bounding box center [1221, 85] width 20 height 20
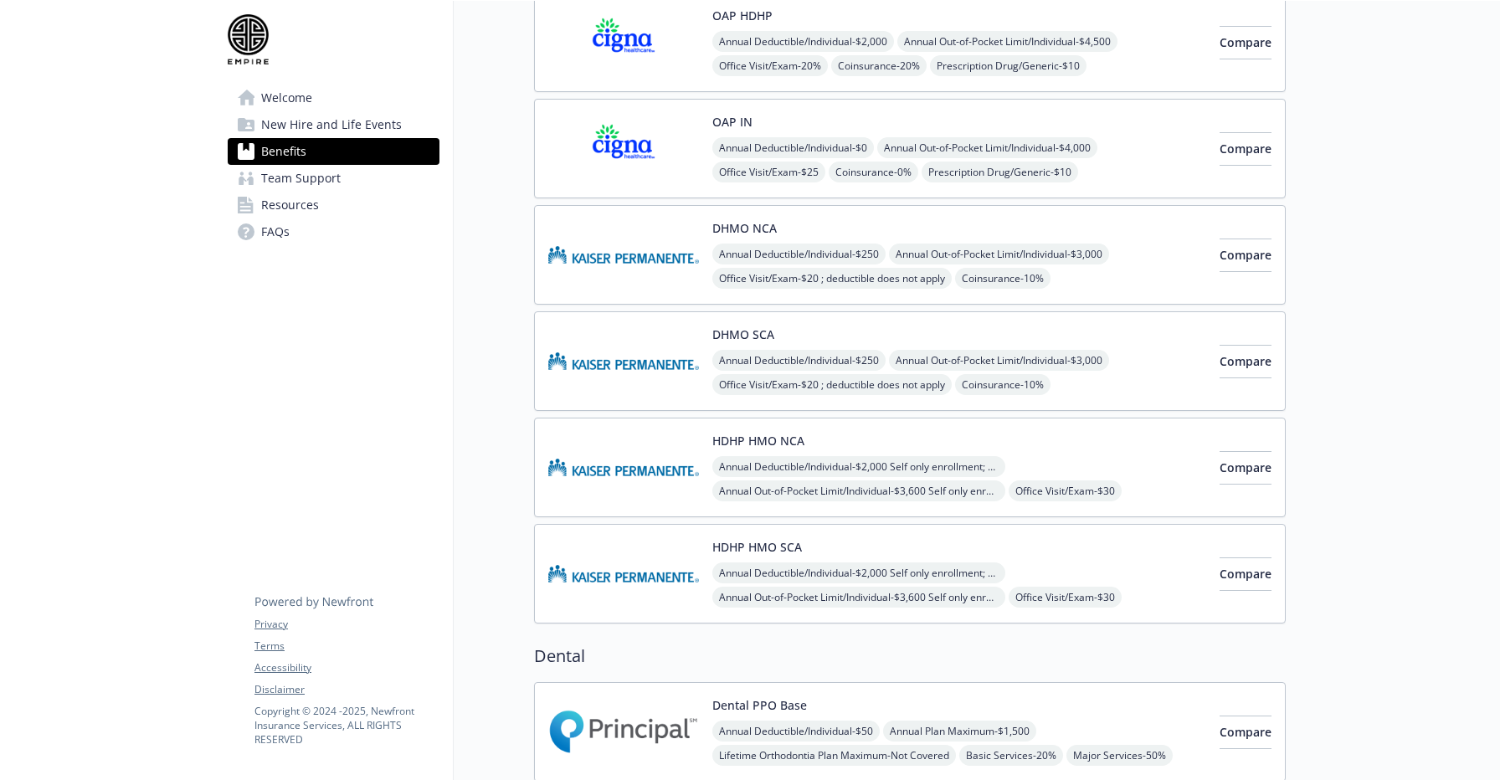
scroll to position [0, 0]
